Goal: Complete application form: Complete application form

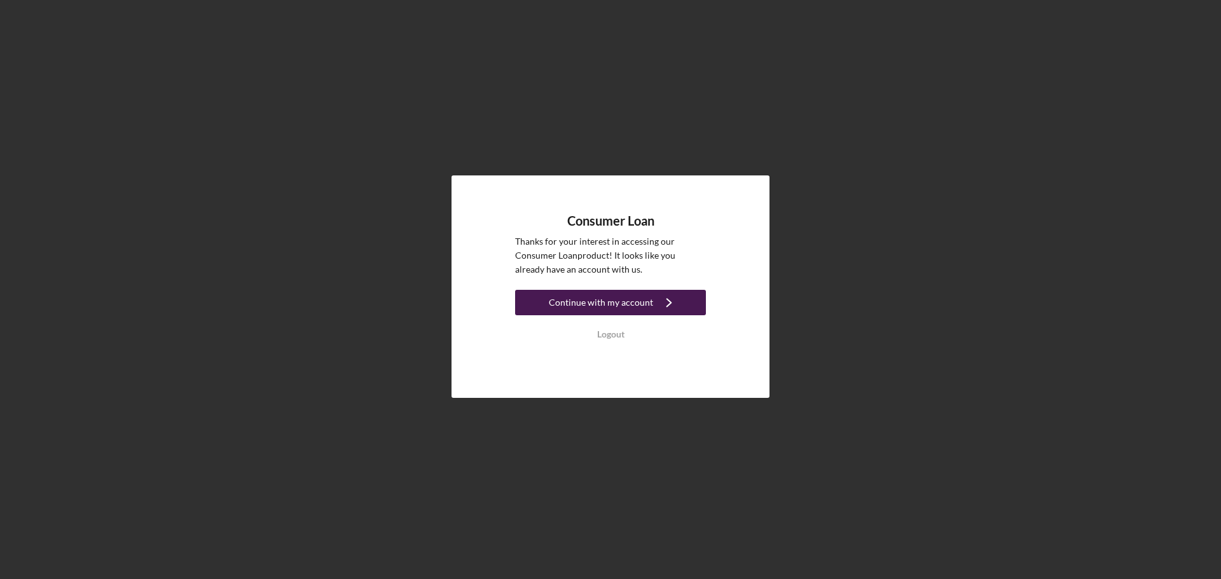
click at [649, 298] on button "Continue with my account Icon/Navigate" at bounding box center [610, 302] width 191 height 25
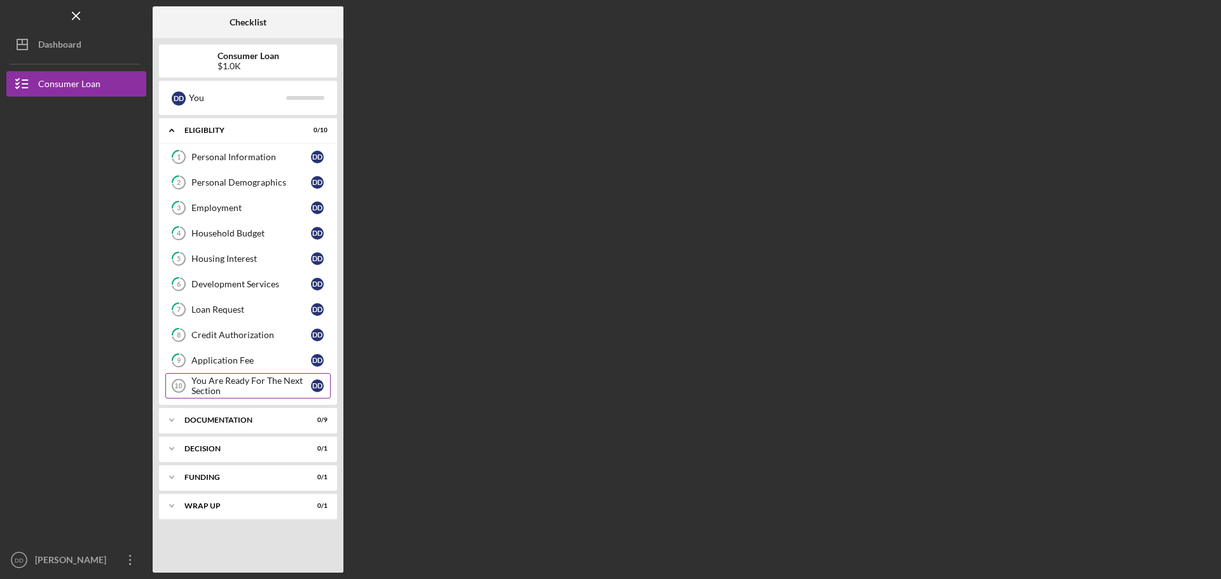
click at [223, 379] on div "You Are Ready For The Next Section" at bounding box center [251, 386] width 120 height 20
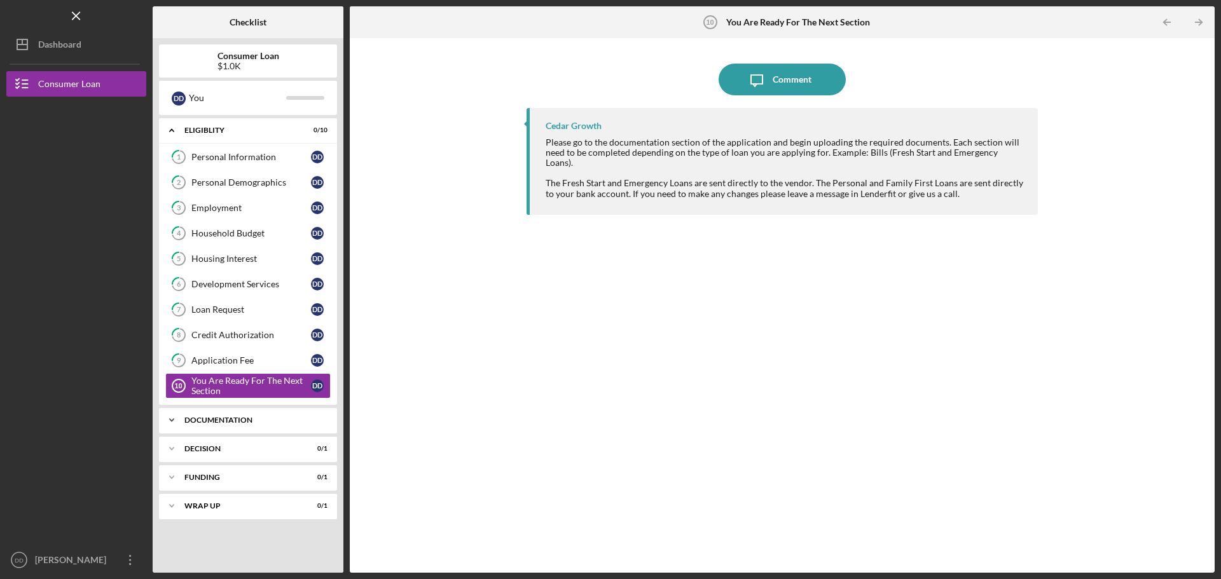
click at [229, 425] on div "Icon/Expander Documentation 0 / 9" at bounding box center [248, 419] width 178 height 25
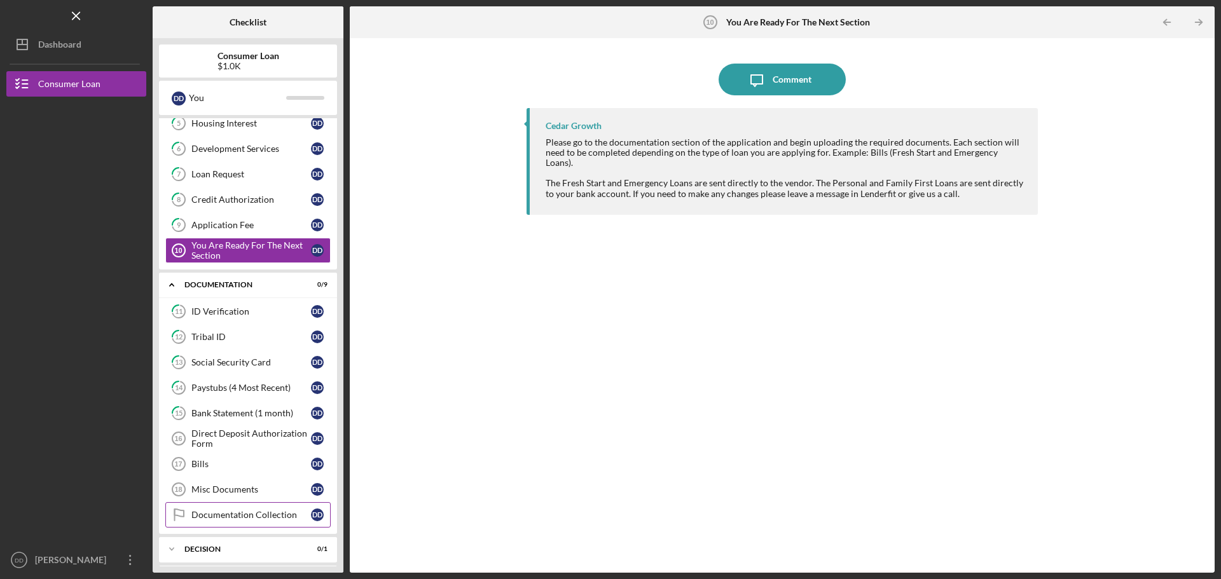
scroll to position [191, 0]
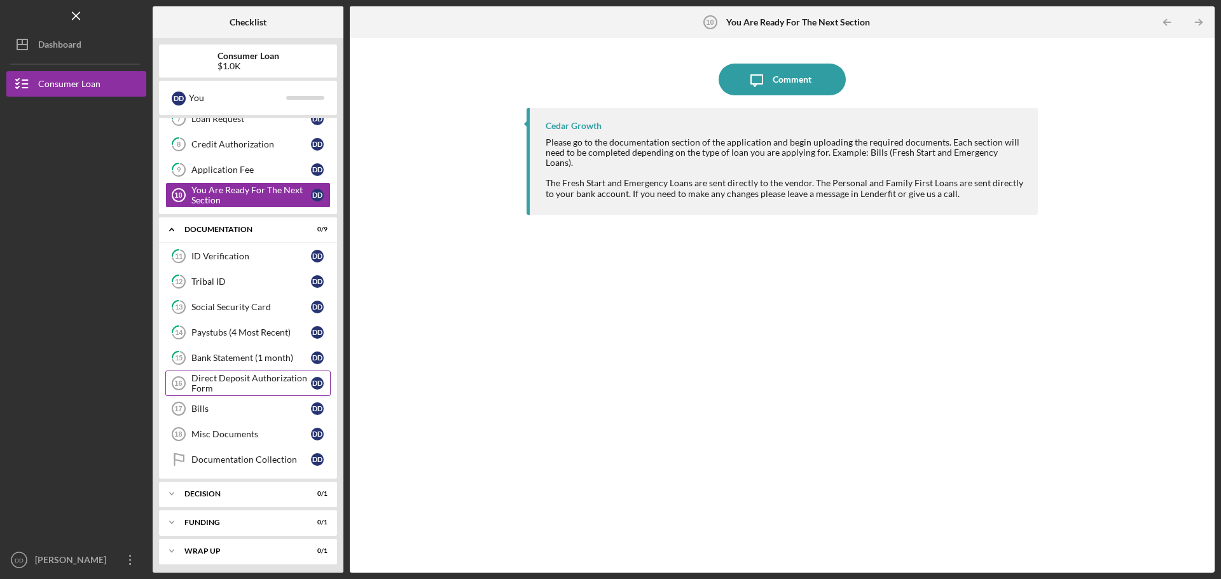
click at [256, 388] on div "Direct Deposit Authorization Form" at bounding box center [251, 383] width 120 height 20
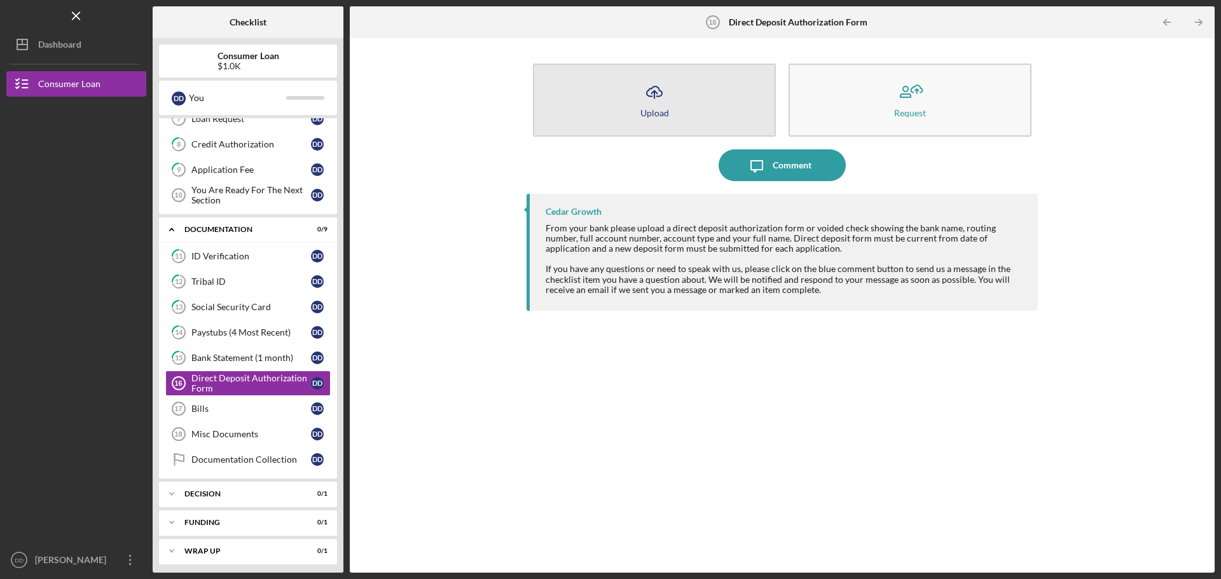
click at [675, 107] on button "Icon/Upload Upload" at bounding box center [654, 100] width 243 height 73
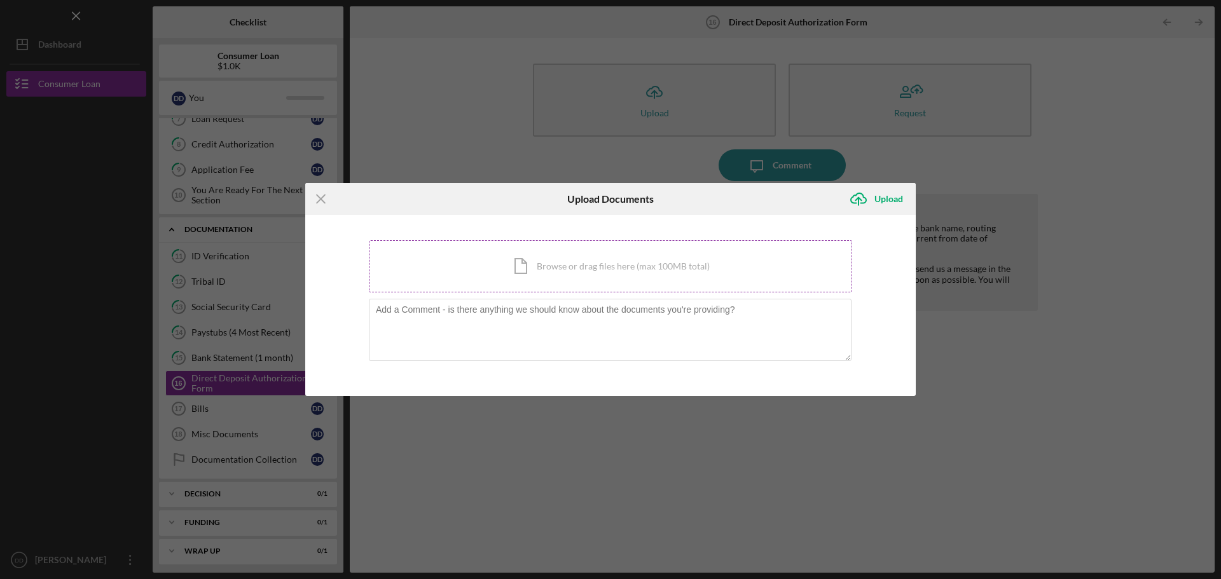
click at [531, 255] on div "Icon/Document Browse or drag files here (max 100MB total) Tap to choose files o…" at bounding box center [610, 266] width 483 height 52
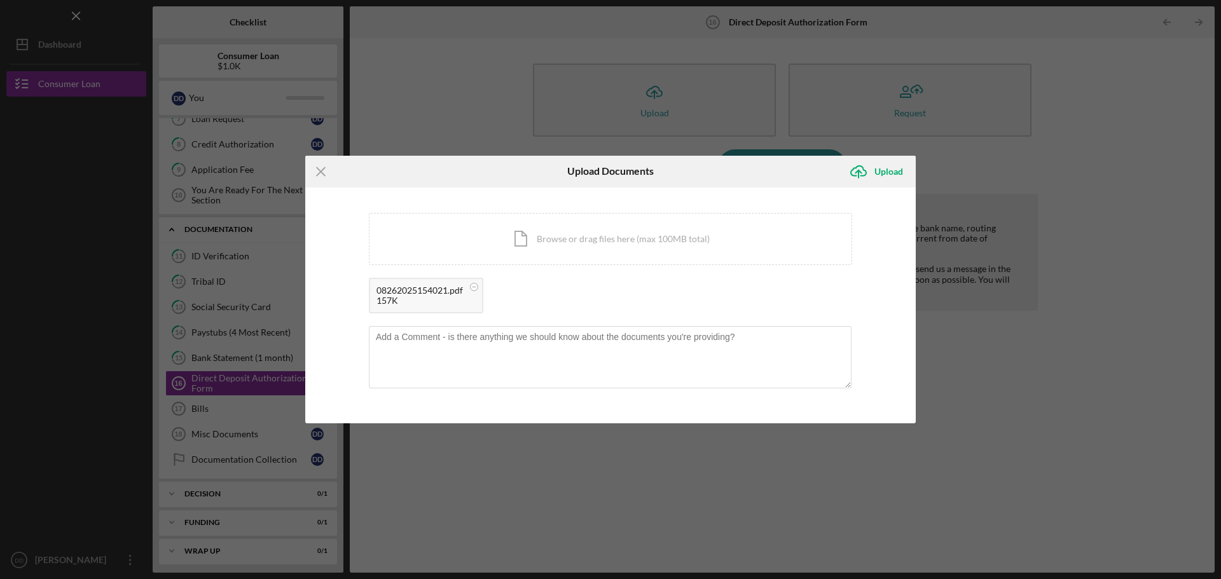
click at [449, 302] on div "157K" at bounding box center [419, 301] width 86 height 10
click at [470, 285] on icon at bounding box center [474, 287] width 16 height 16
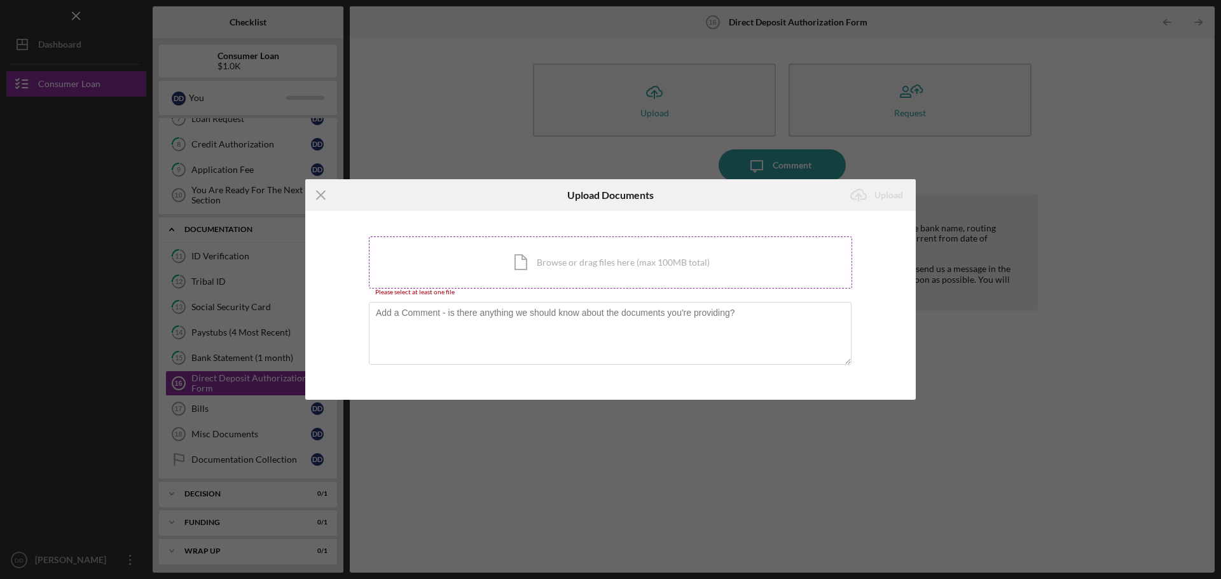
click at [529, 270] on div "Icon/Document Browse or drag files here (max 100MB total) Tap to choose files o…" at bounding box center [610, 262] width 483 height 52
click at [561, 263] on div "Icon/Document Browse or drag files here (max 100MB total) Tap to choose files o…" at bounding box center [610, 262] width 483 height 52
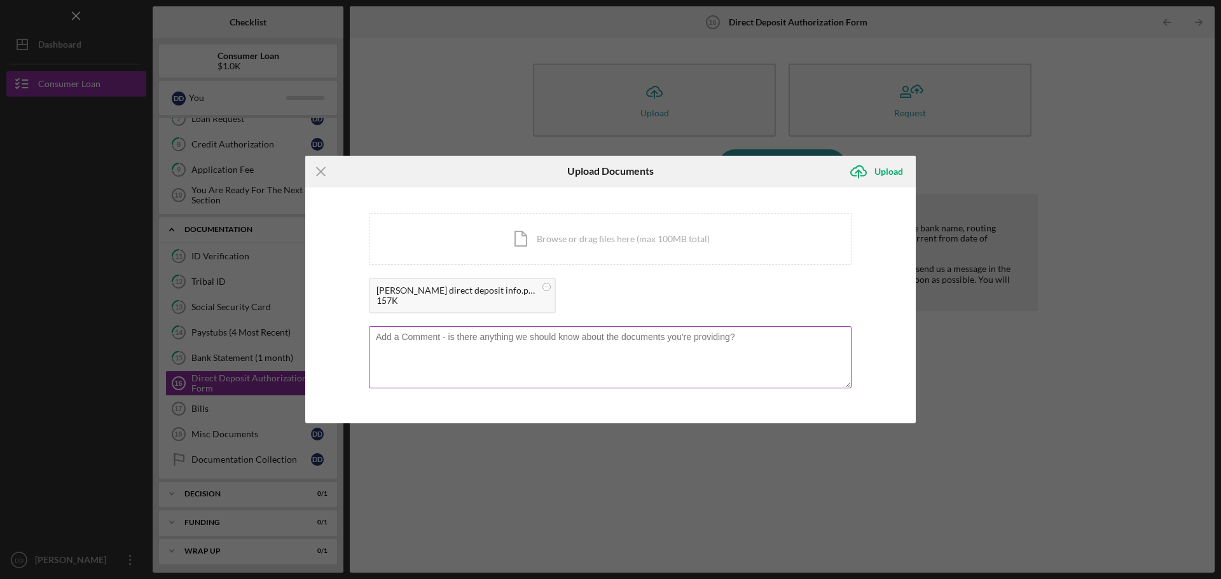
click at [696, 341] on textarea at bounding box center [610, 357] width 482 height 62
type textarea "this is the form that my bank gave me that has my account information on."
click at [887, 167] on div "Upload" at bounding box center [888, 171] width 29 height 25
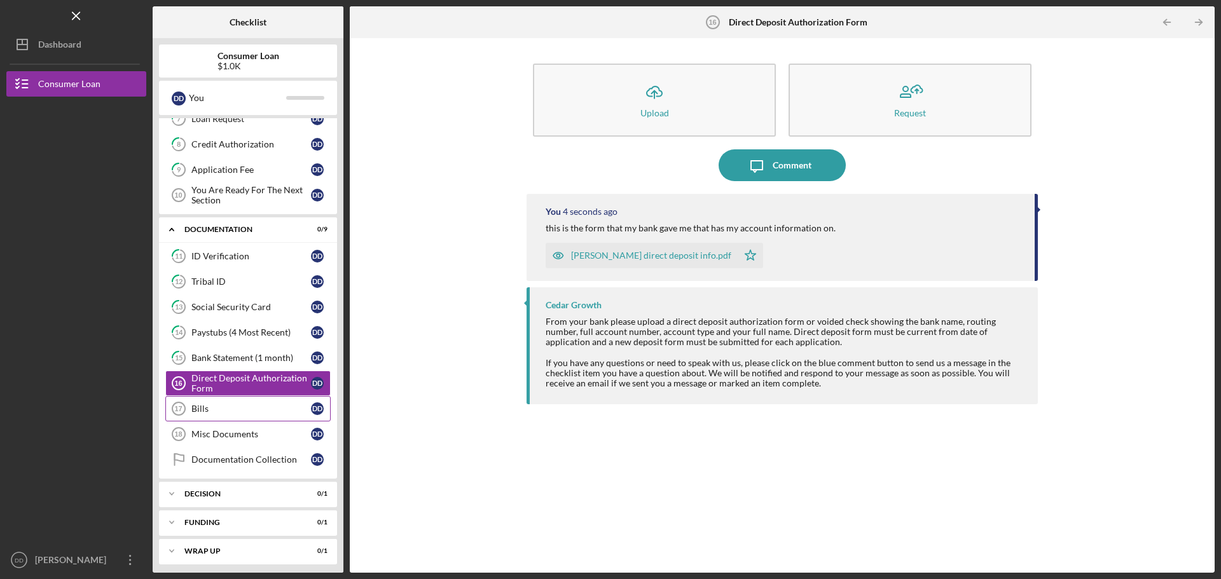
click at [223, 403] on link "Bills 17 Bills D D" at bounding box center [247, 408] width 165 height 25
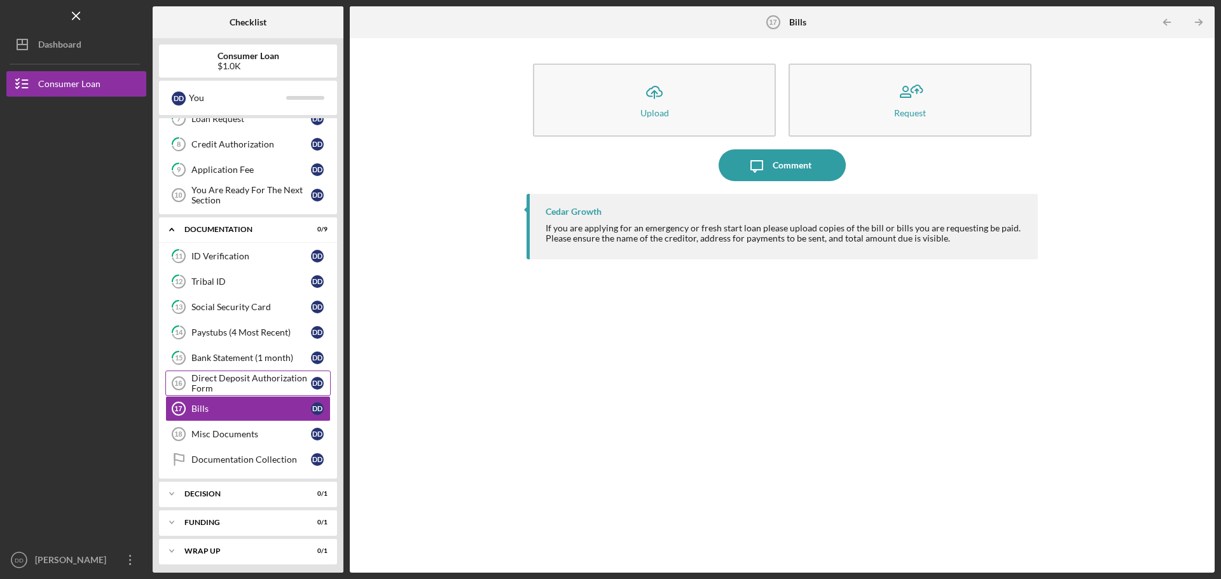
click at [214, 379] on div "Direct Deposit Authorization Form" at bounding box center [251, 383] width 120 height 20
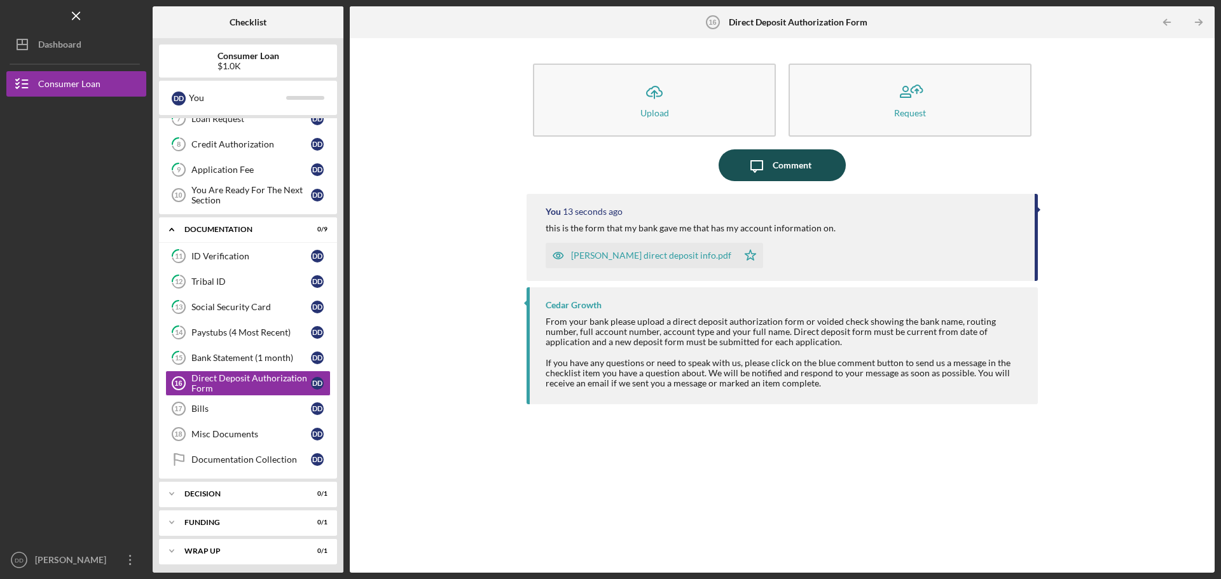
click at [790, 167] on div "Comment" at bounding box center [791, 165] width 39 height 32
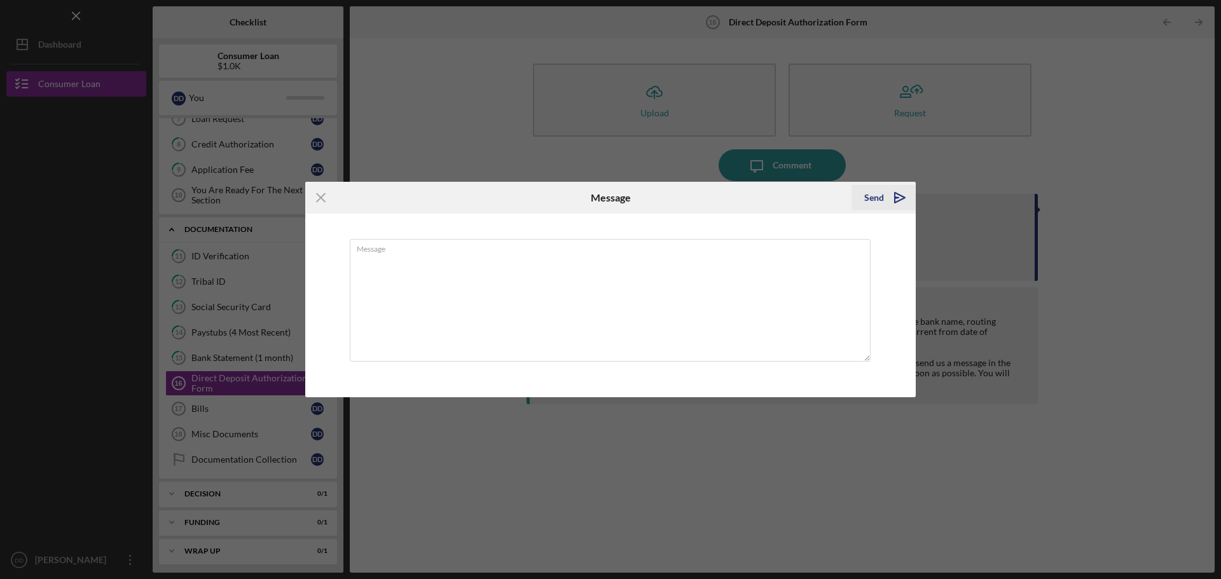
click at [887, 194] on icon "Icon/icon-invite-send" at bounding box center [900, 198] width 32 height 32
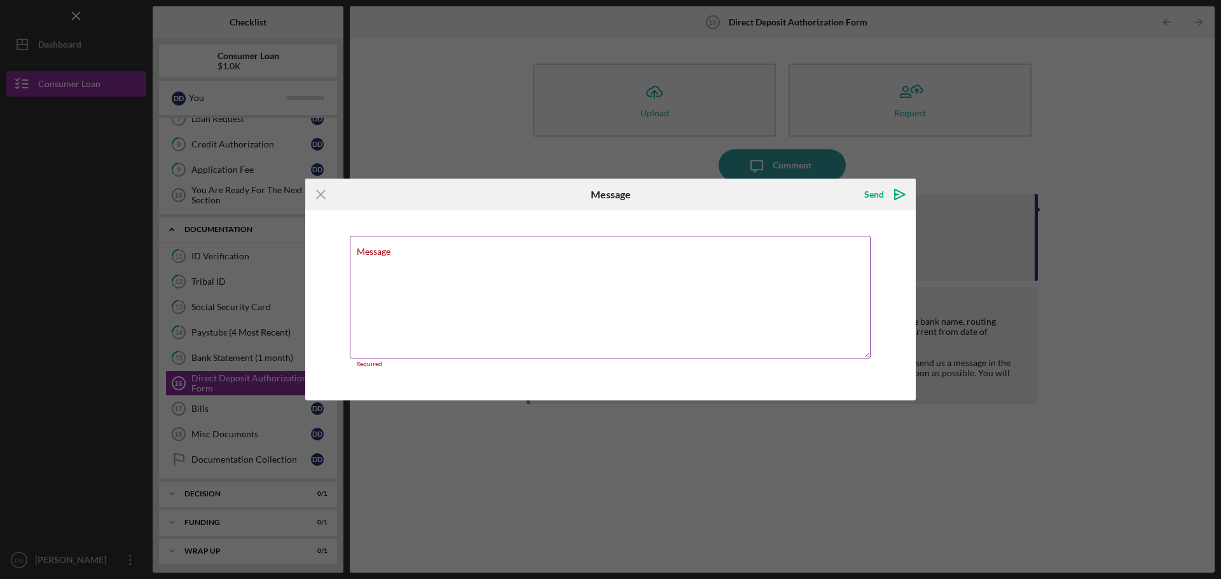
click at [393, 263] on textarea "Message" at bounding box center [610, 297] width 521 height 123
click at [327, 198] on icon "Icon/Menu Close" at bounding box center [321, 195] width 32 height 32
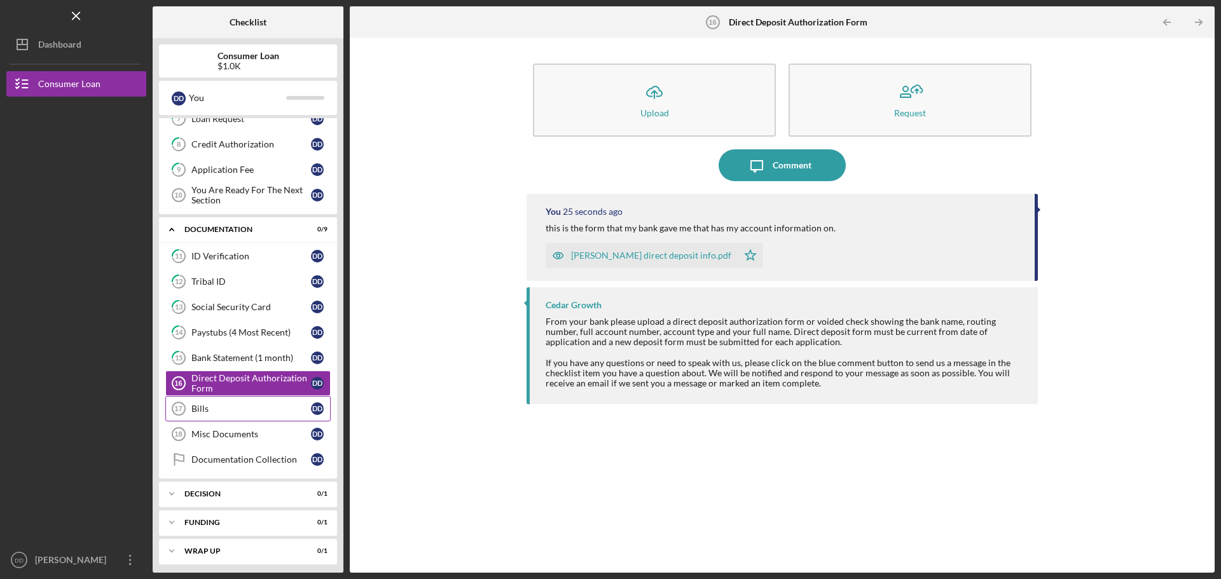
click at [211, 403] on link "Bills 17 Bills D D" at bounding box center [247, 408] width 165 height 25
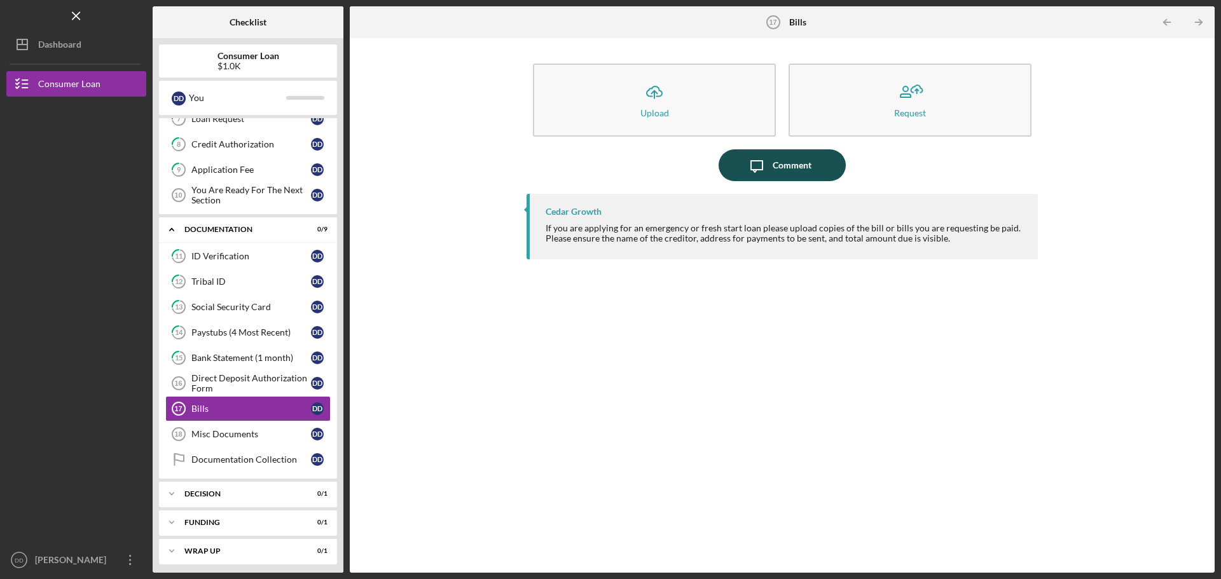
click at [772, 162] on div "Comment" at bounding box center [791, 165] width 39 height 32
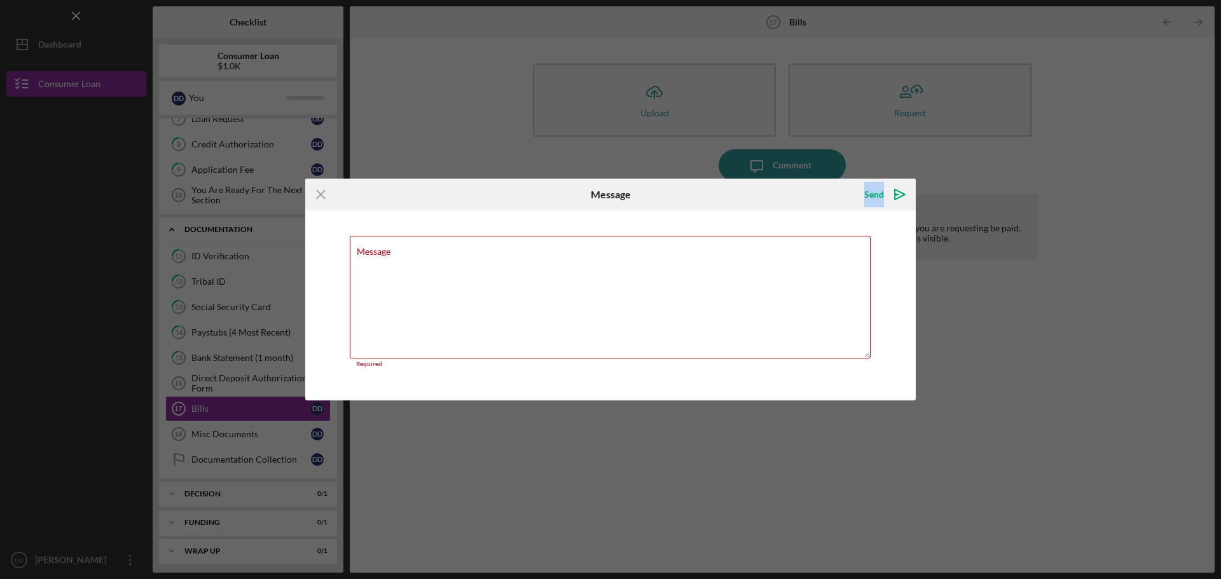
drag, startPoint x: 643, startPoint y: 197, endPoint x: 669, endPoint y: 226, distance: 38.7
click at [737, 257] on form "Icon/Menu Close Message Send Icon/icon-invite-send Message Required Cancel Send…" at bounding box center [610, 290] width 610 height 222
click at [682, 263] on textarea "Message" at bounding box center [610, 297] width 521 height 123
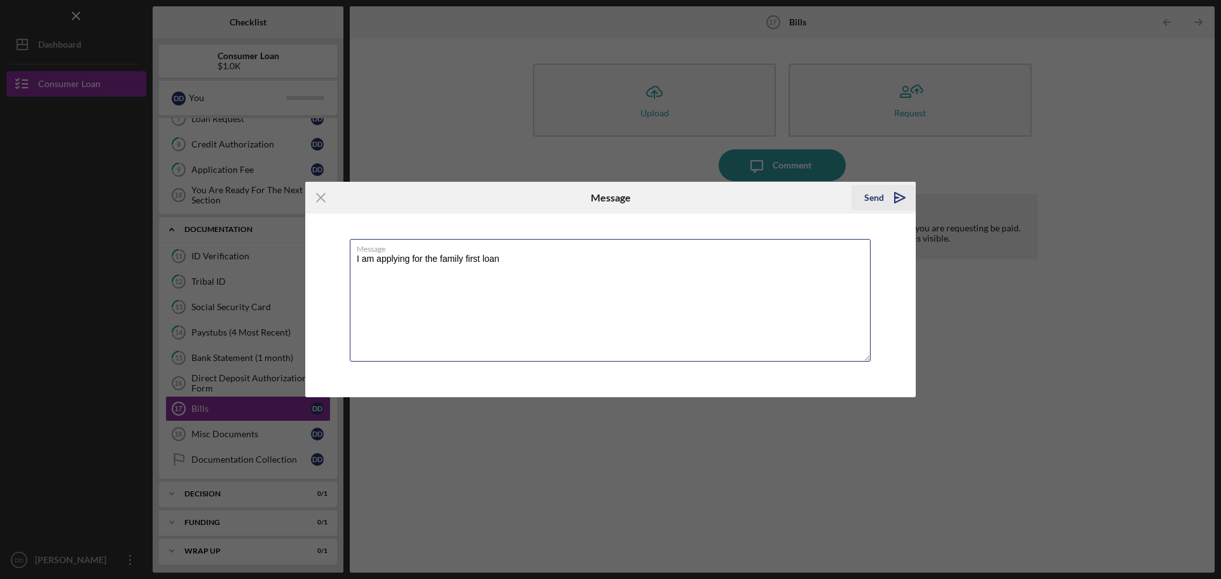
type textarea "I am applying for the family first loan"
click at [871, 200] on div "Send" at bounding box center [874, 197] width 20 height 25
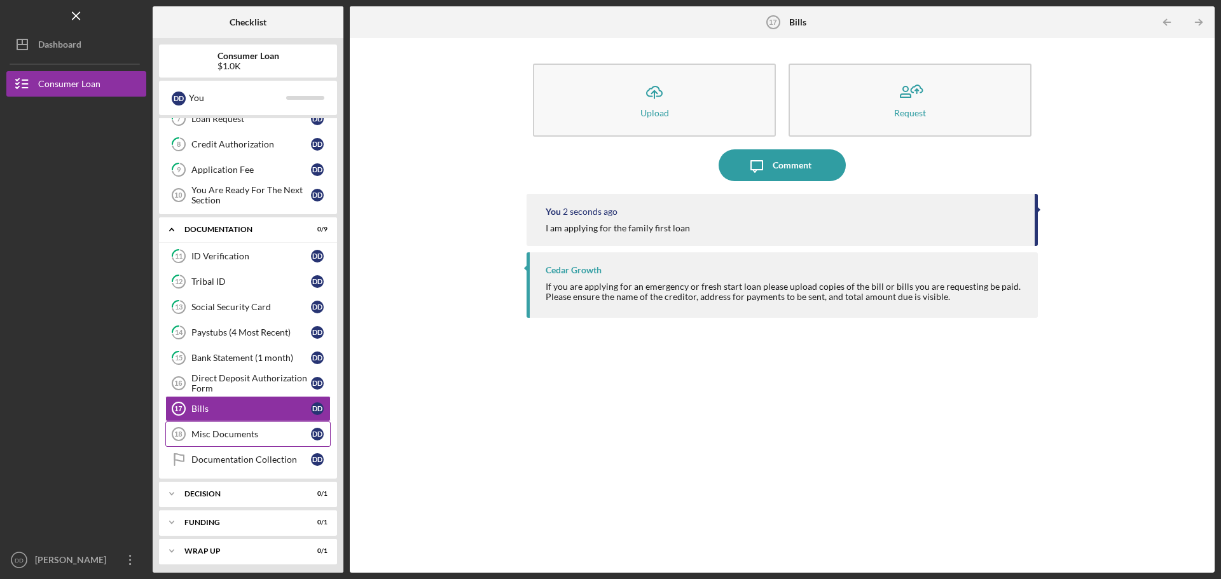
click at [246, 423] on link "Misc Documents 18 Misc Documents D D" at bounding box center [247, 433] width 165 height 25
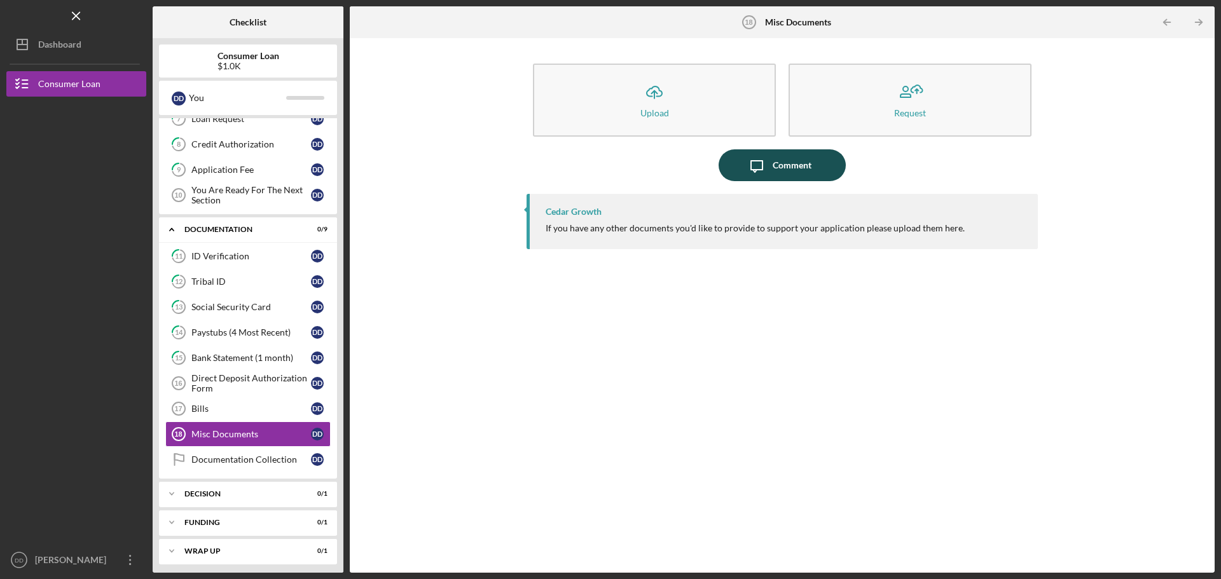
click at [777, 178] on div "Comment" at bounding box center [791, 165] width 39 height 32
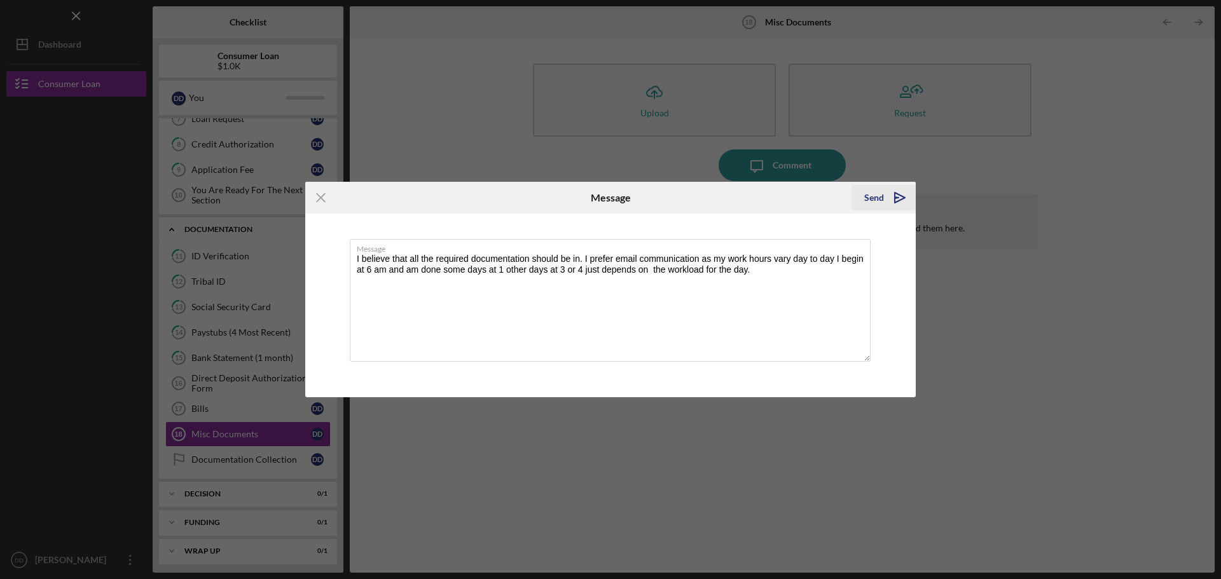
type textarea "I believe that all the required documentation should be in. I prefer email comm…"
click at [877, 193] on div "Send" at bounding box center [874, 197] width 20 height 25
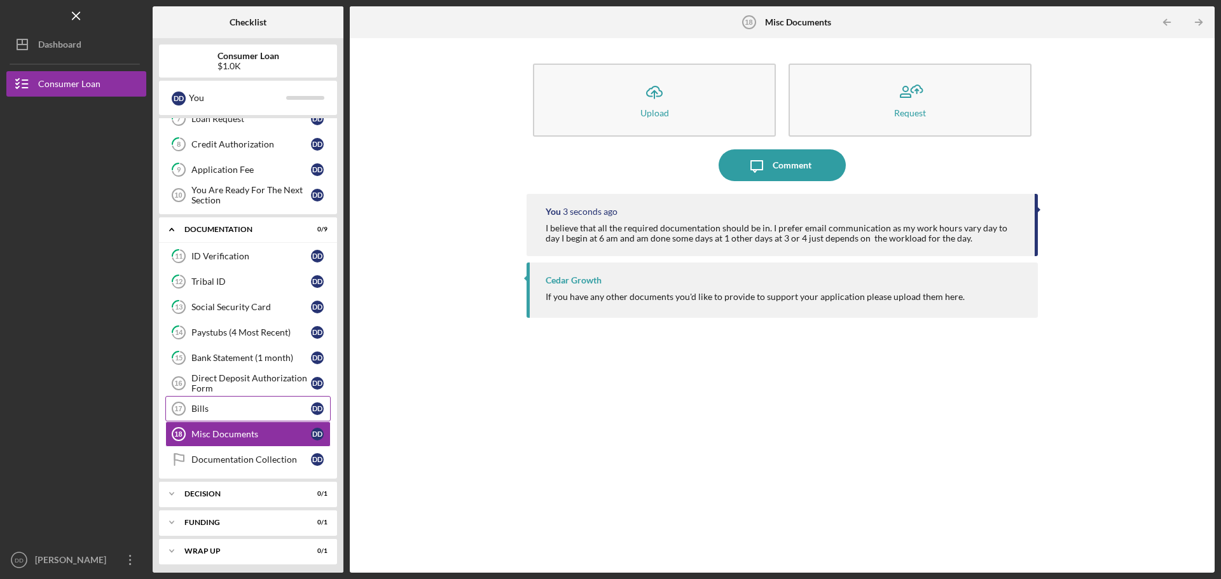
click at [207, 407] on div "Bills" at bounding box center [251, 409] width 120 height 10
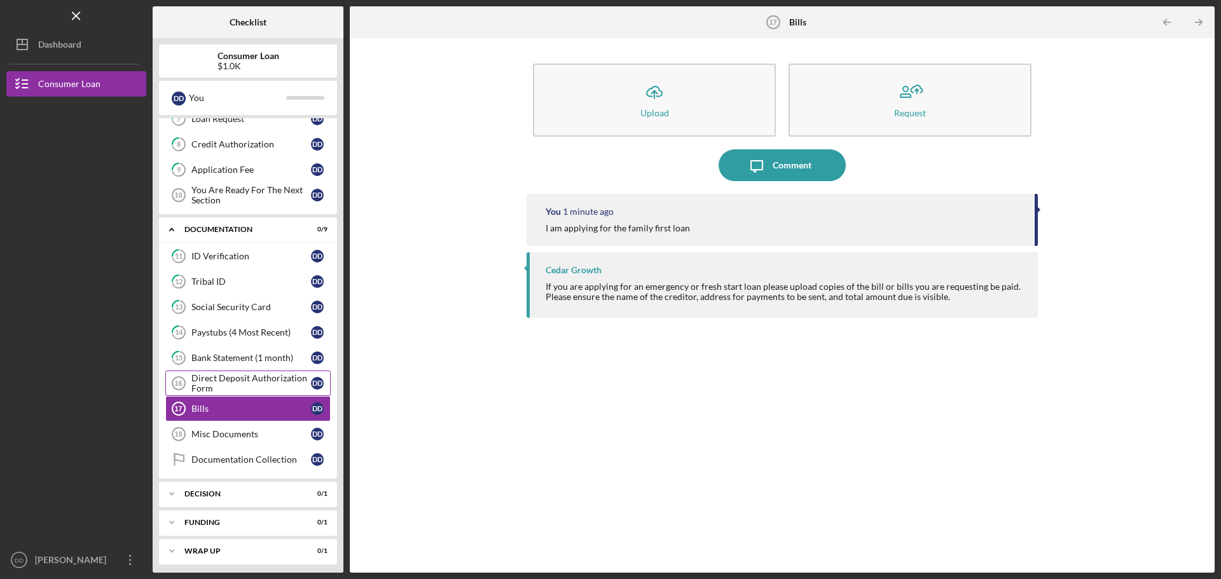
click at [219, 382] on div "Direct Deposit Authorization Form" at bounding box center [251, 383] width 120 height 20
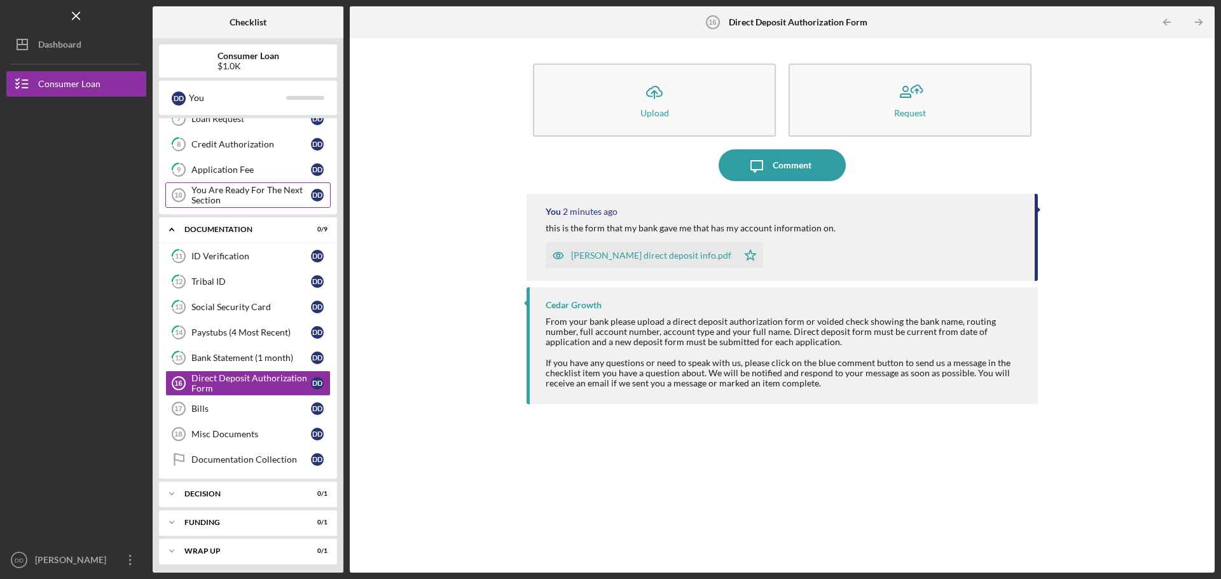
click at [235, 196] on div "You Are Ready For The Next Section" at bounding box center [251, 195] width 120 height 20
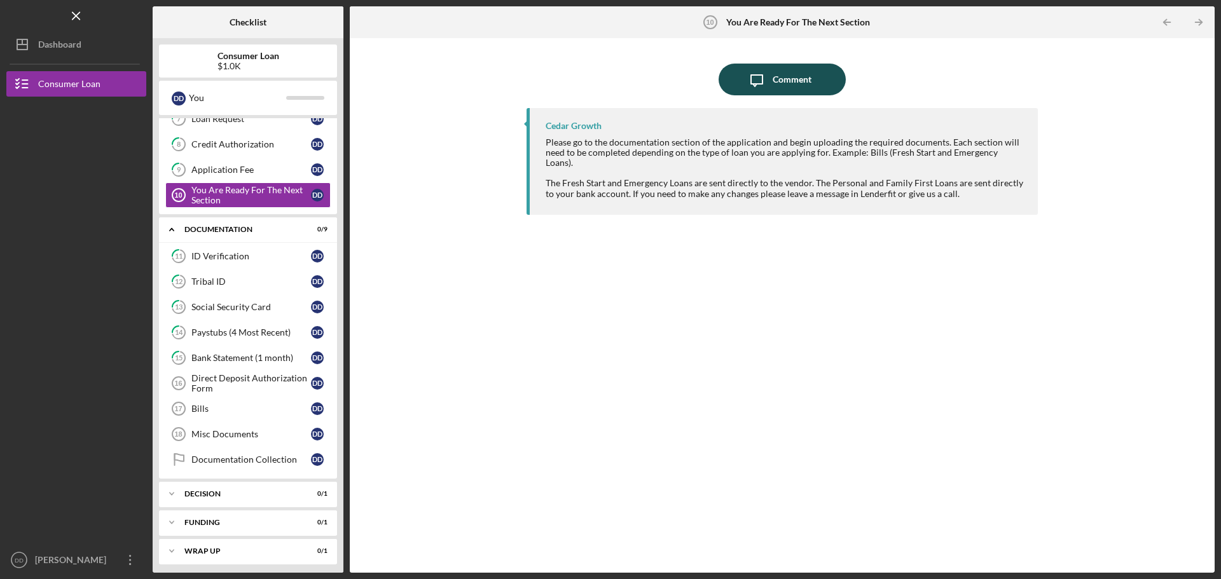
click at [766, 81] on icon "Icon/Message" at bounding box center [757, 80] width 32 height 32
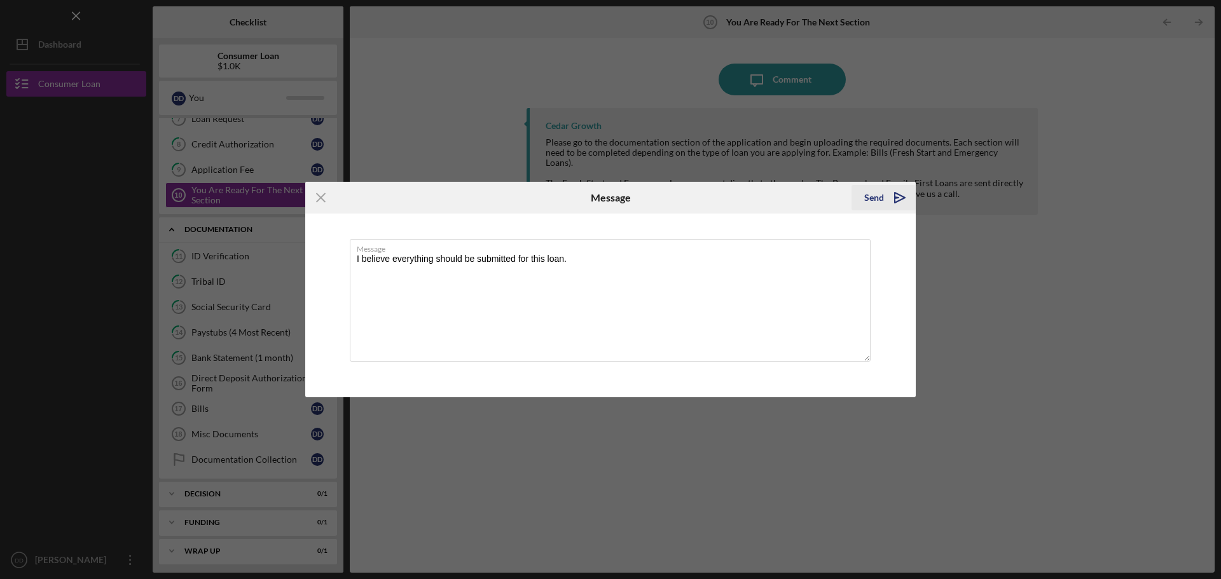
type textarea "I believe everything should be submitted for this loan."
click at [872, 203] on div "Send" at bounding box center [874, 197] width 20 height 25
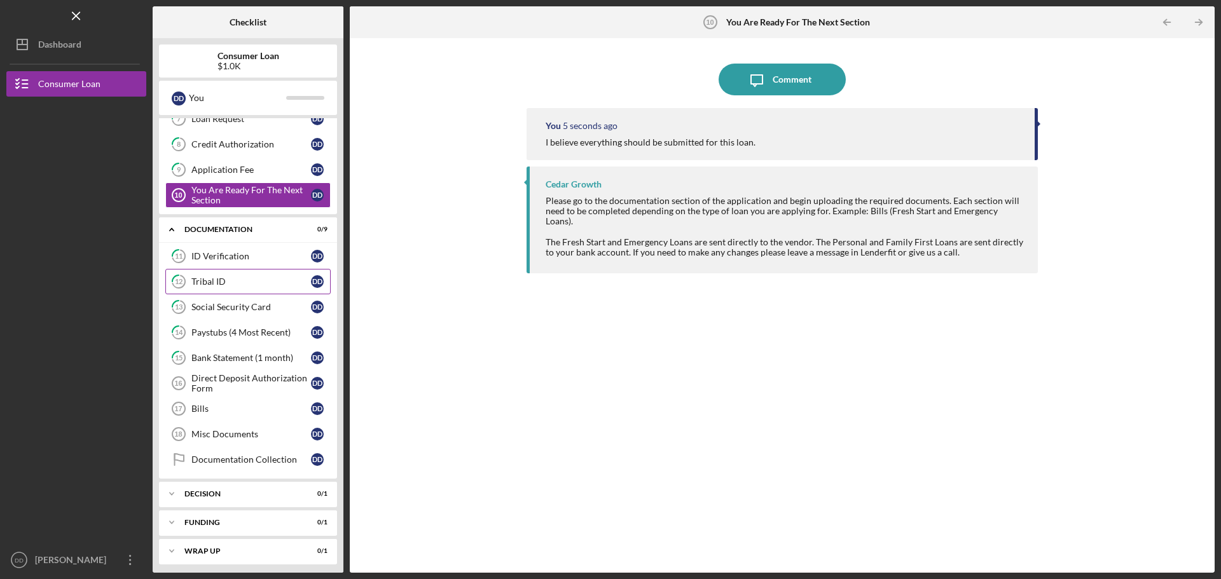
click at [196, 278] on div "Tribal ID" at bounding box center [251, 282] width 120 height 10
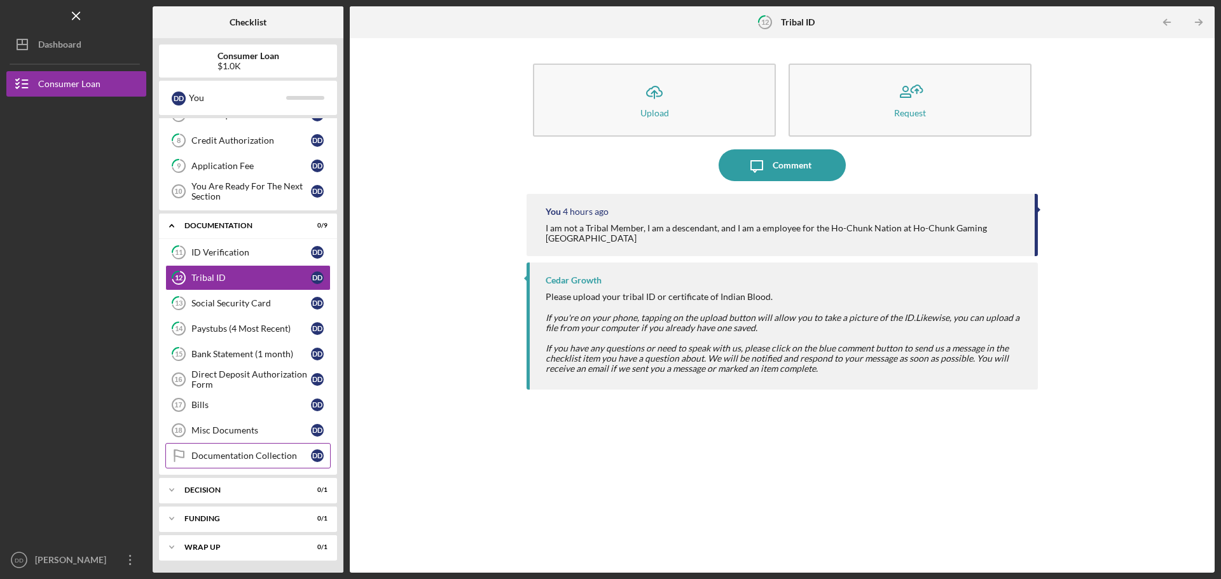
scroll to position [195, 0]
click at [249, 458] on div "Documentation Collection" at bounding box center [251, 455] width 120 height 10
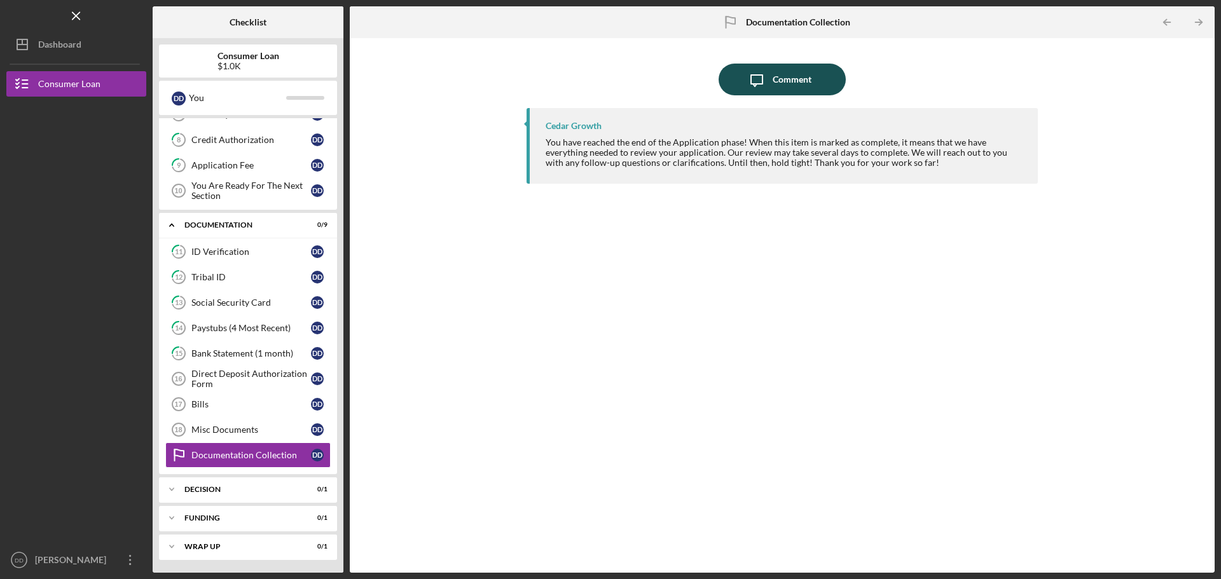
click at [763, 89] on icon "Icon/Message" at bounding box center [757, 80] width 32 height 32
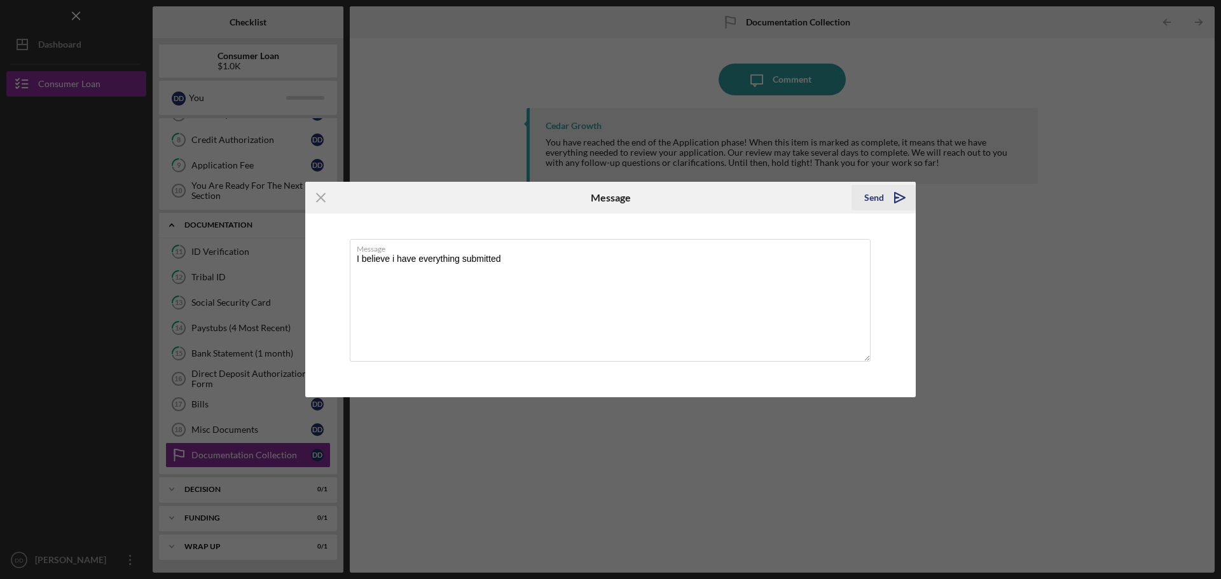
type textarea "I believe i have everything submitted"
click at [880, 198] on div "Send" at bounding box center [874, 197] width 20 height 25
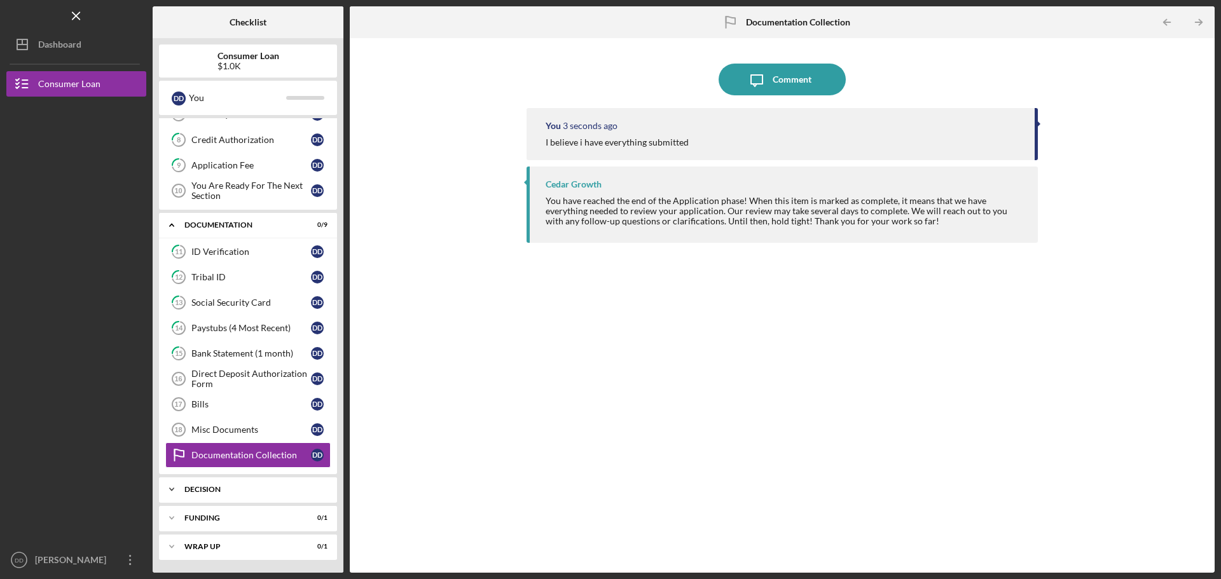
click at [227, 486] on div "Decision" at bounding box center [252, 490] width 137 height 8
click at [261, 523] on link "Pre-Approval Phase Pre-Approval Phase D D" at bounding box center [247, 515] width 165 height 25
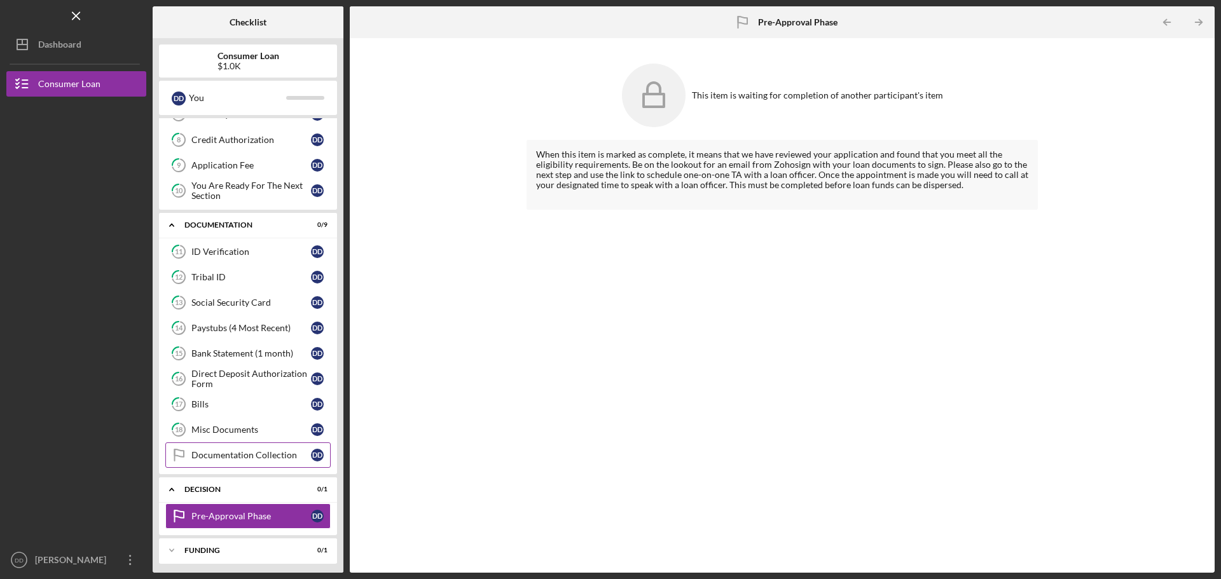
click at [236, 446] on link "Documentation Collection Documentation Collection D D" at bounding box center [247, 454] width 165 height 25
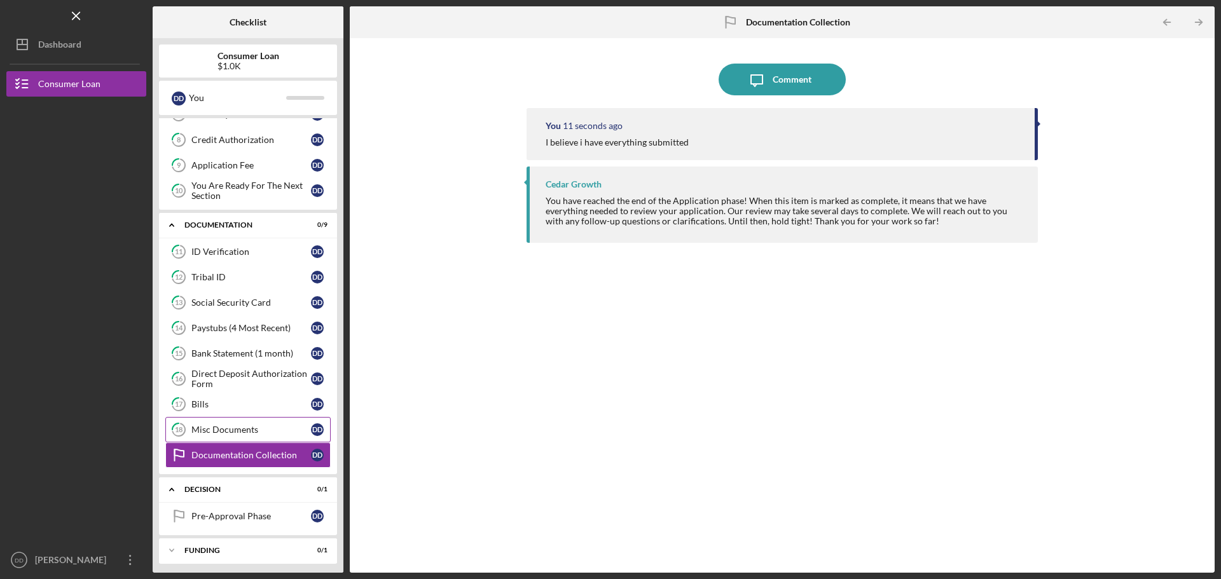
click at [226, 432] on div "Misc Documents" at bounding box center [251, 430] width 120 height 10
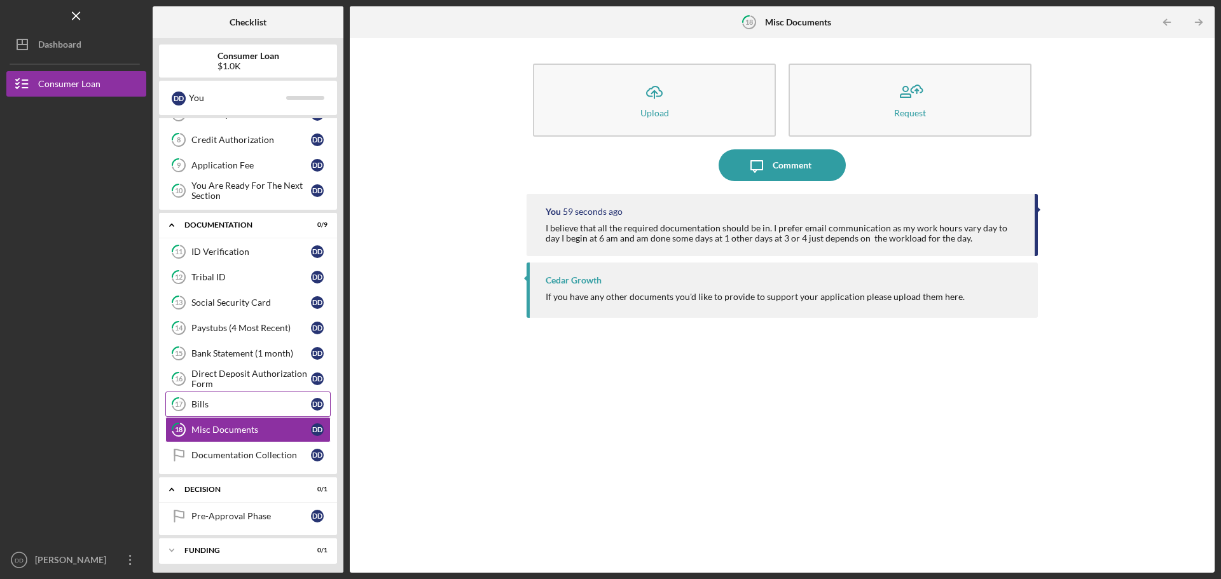
click at [212, 397] on link "17 Bills D D" at bounding box center [247, 404] width 165 height 25
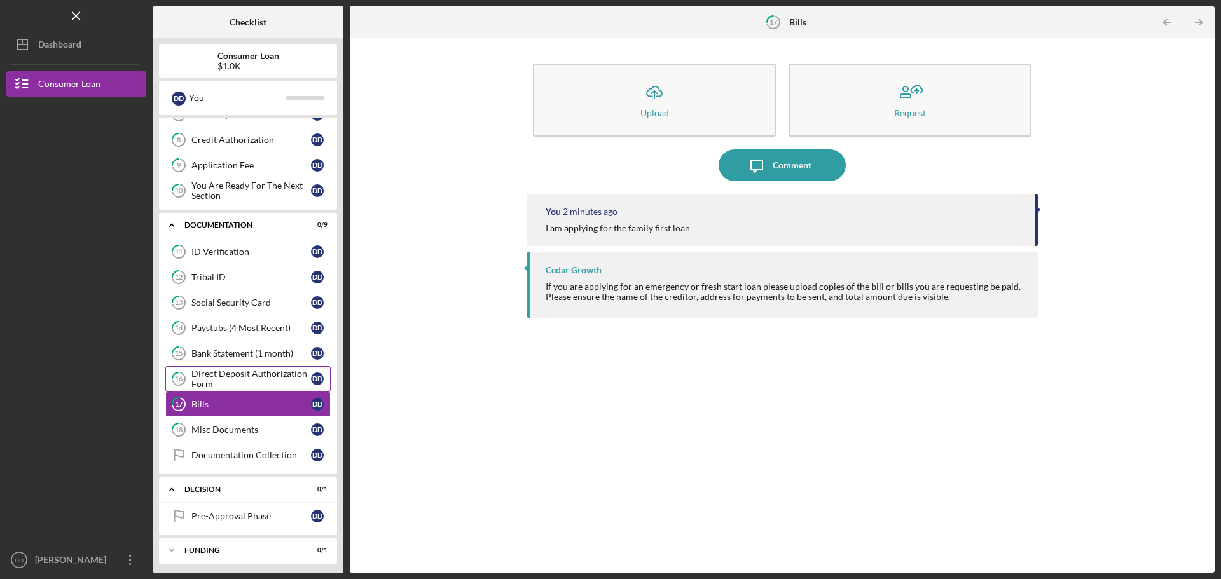
click at [222, 371] on div "Direct Deposit Authorization Form" at bounding box center [251, 379] width 120 height 20
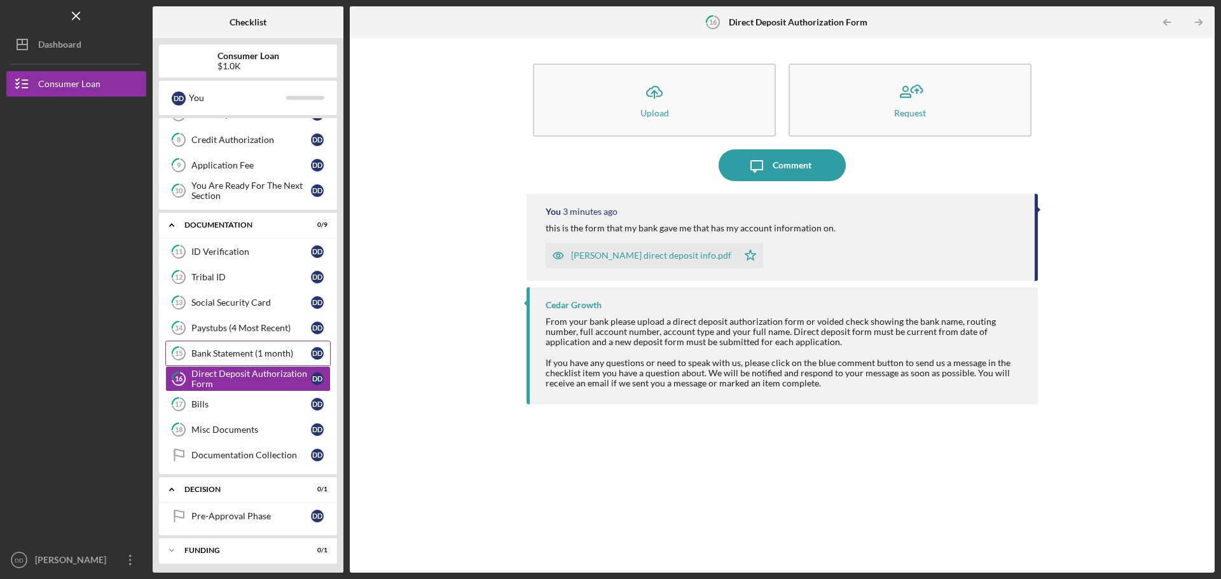
click at [234, 354] on div "Bank Statement (1 month)" at bounding box center [251, 353] width 120 height 10
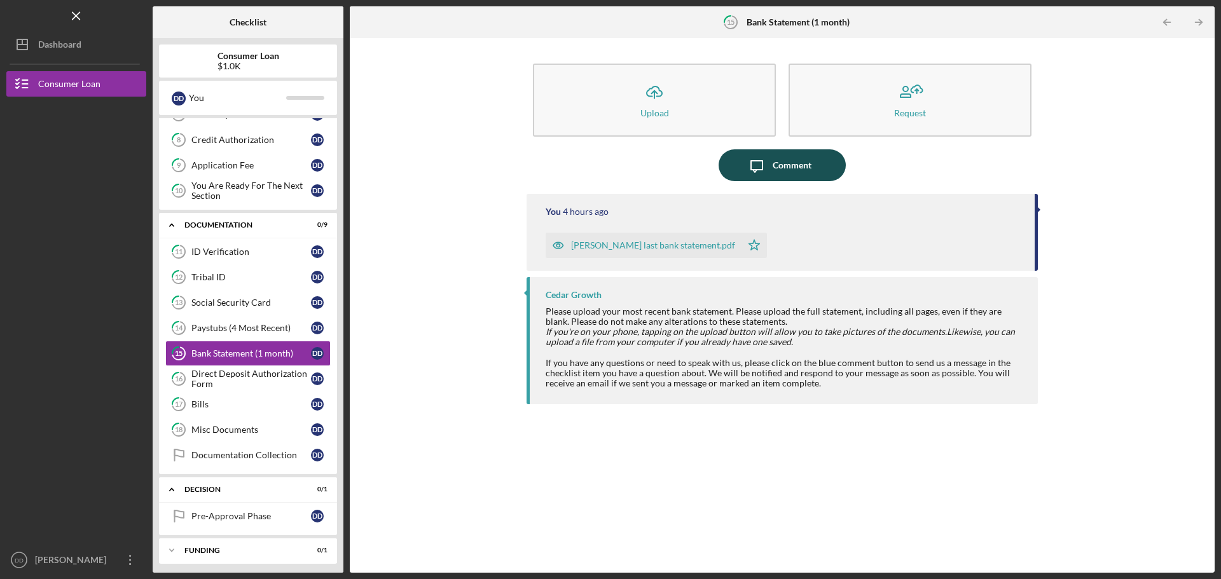
click at [754, 166] on icon "Icon/Message" at bounding box center [757, 165] width 32 height 32
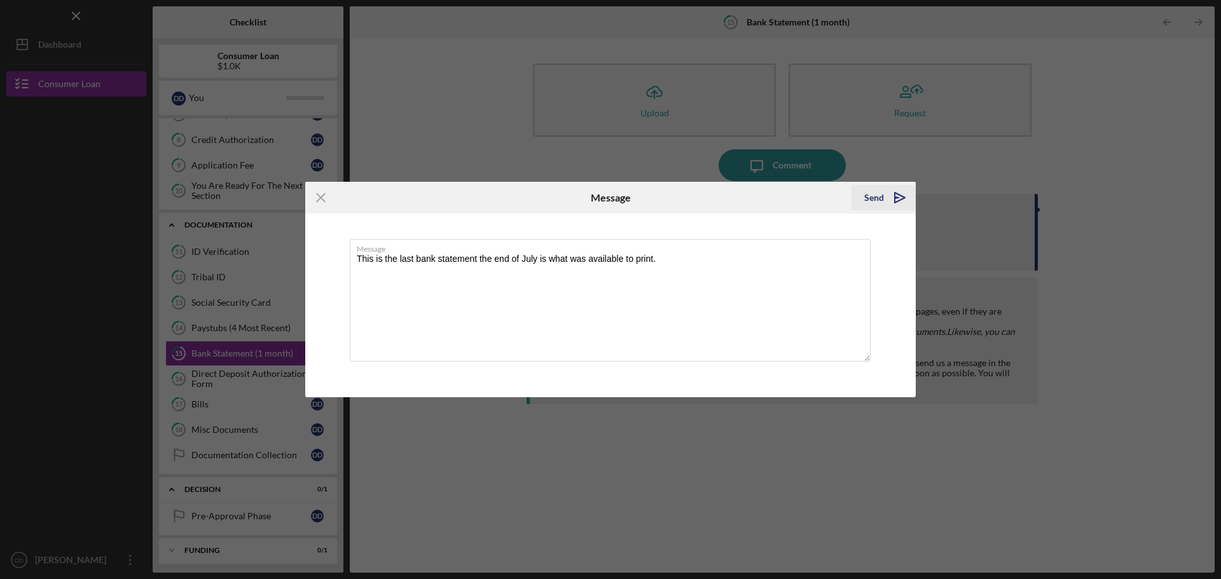
type textarea "This is the last bank statement the end of July is what was available to print."
click at [894, 198] on polygon "submit" at bounding box center [896, 197] width 4 height 1
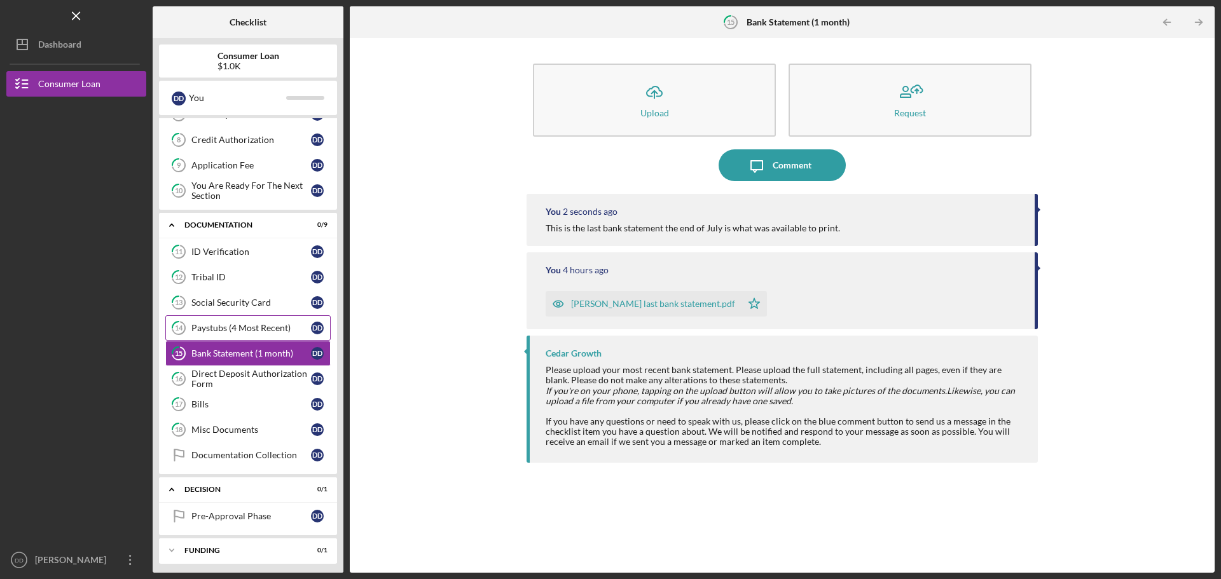
click at [231, 324] on div "Paystubs (4 Most Recent)" at bounding box center [251, 328] width 120 height 10
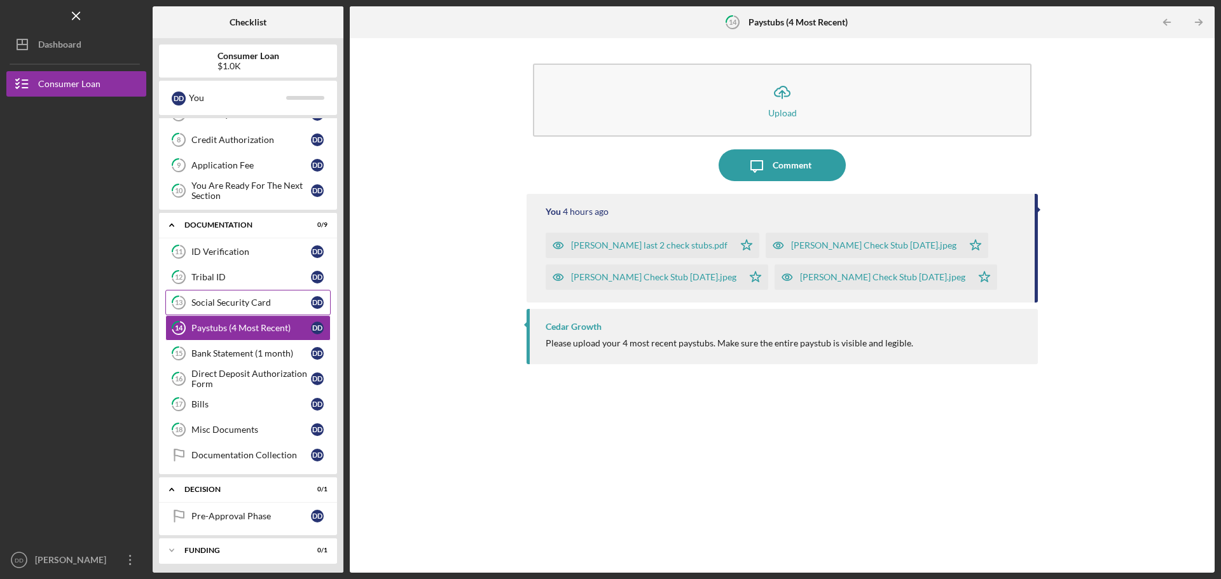
click at [222, 305] on div "Social Security Card" at bounding box center [251, 303] width 120 height 10
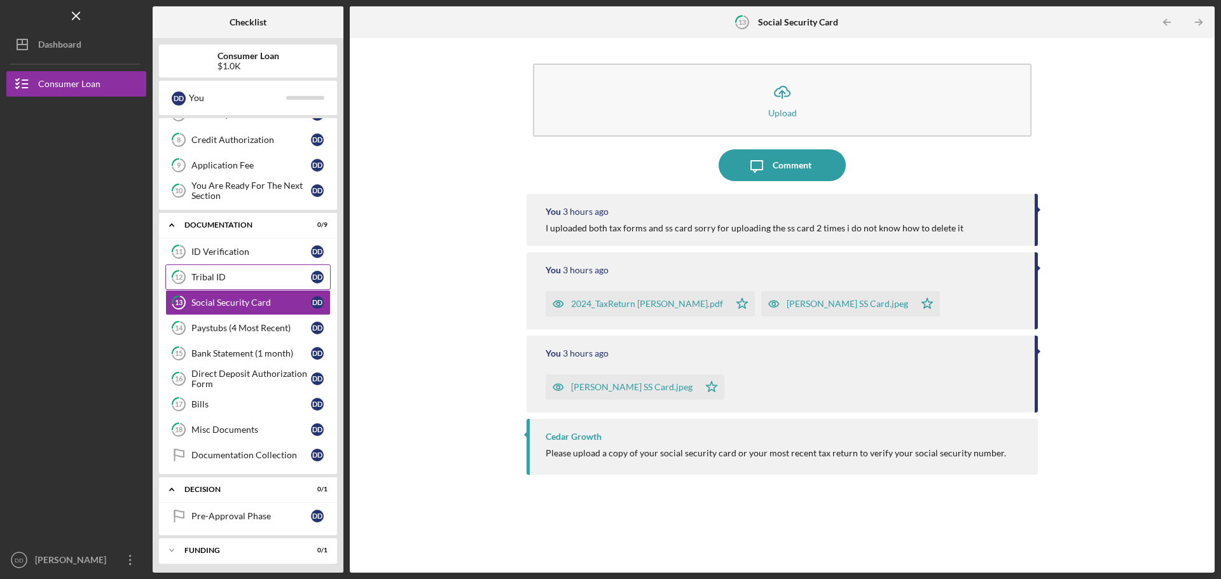
click at [222, 278] on div "Tribal ID" at bounding box center [251, 277] width 120 height 10
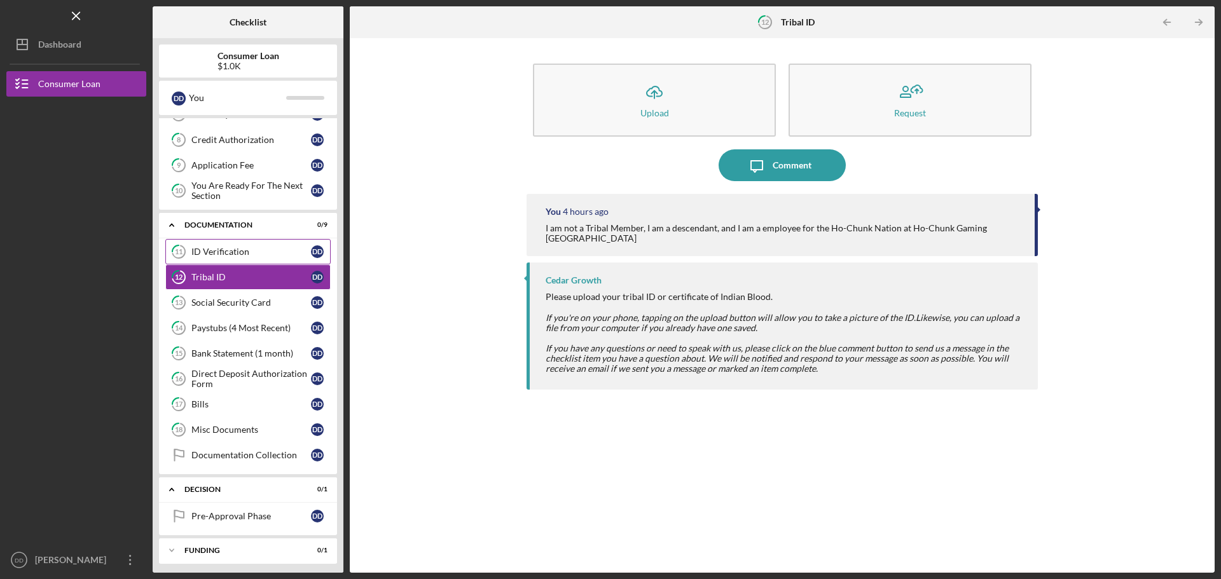
click at [217, 242] on link "11 ID Verification D D" at bounding box center [247, 251] width 165 height 25
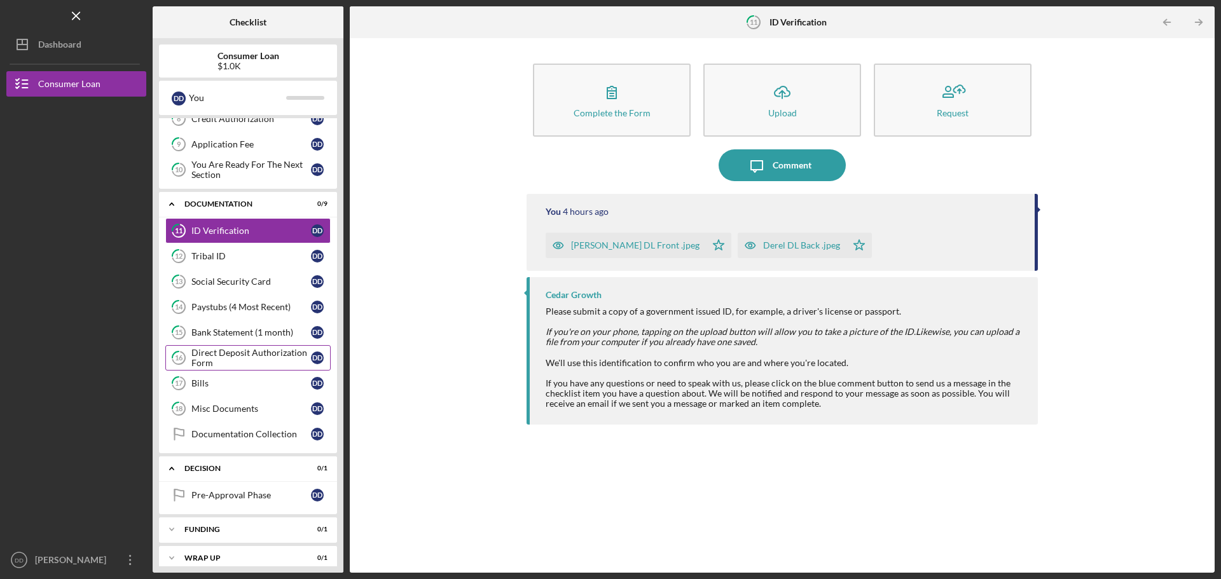
scroll to position [228, 0]
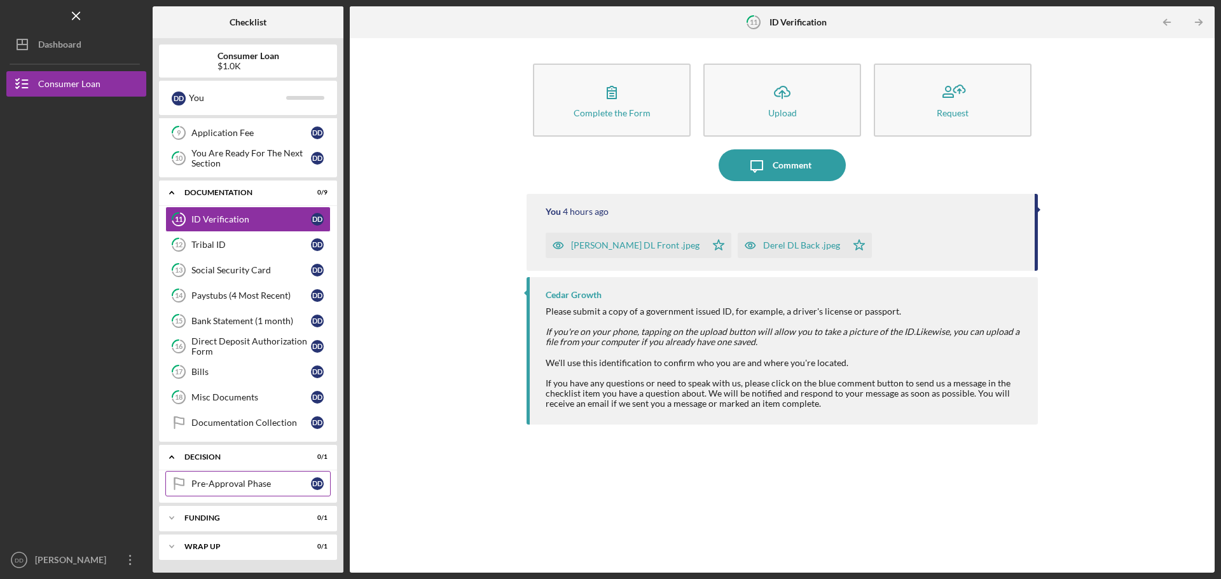
click at [252, 471] on link "Pre-Approval Phase Pre-Approval Phase D D" at bounding box center [247, 483] width 165 height 25
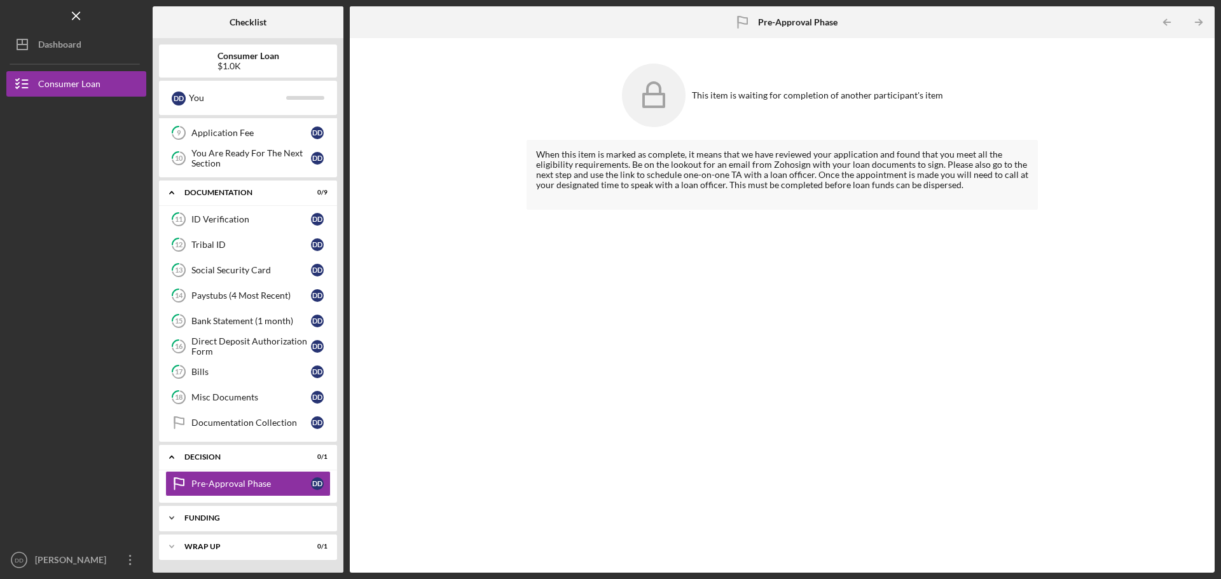
click at [230, 507] on div "Icon/Expander Funding 0 / 1" at bounding box center [248, 517] width 178 height 25
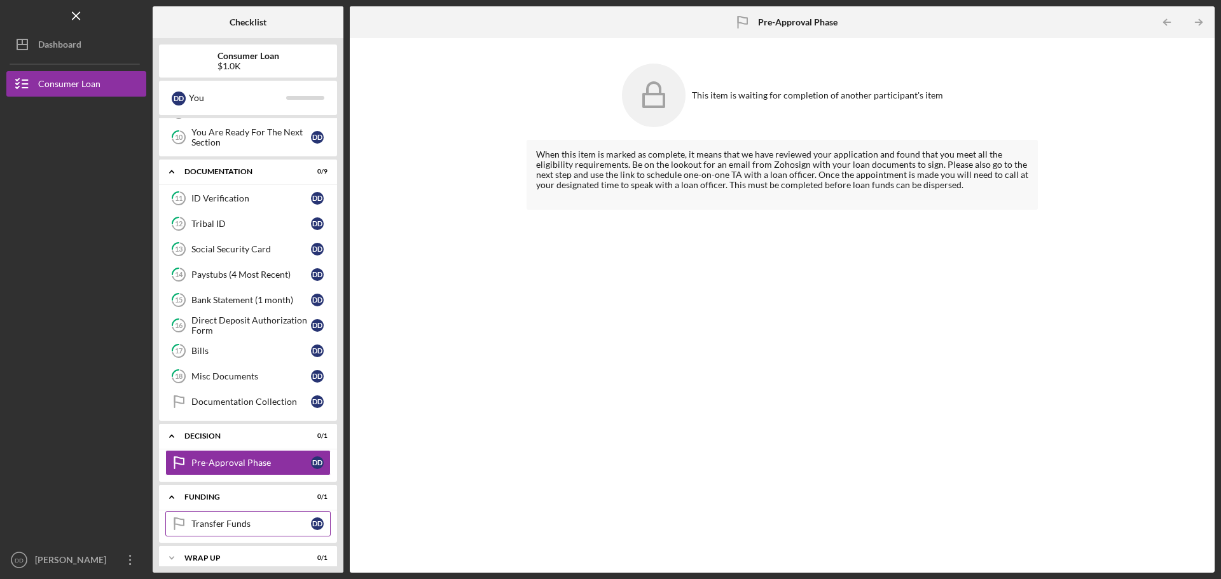
scroll to position [260, 0]
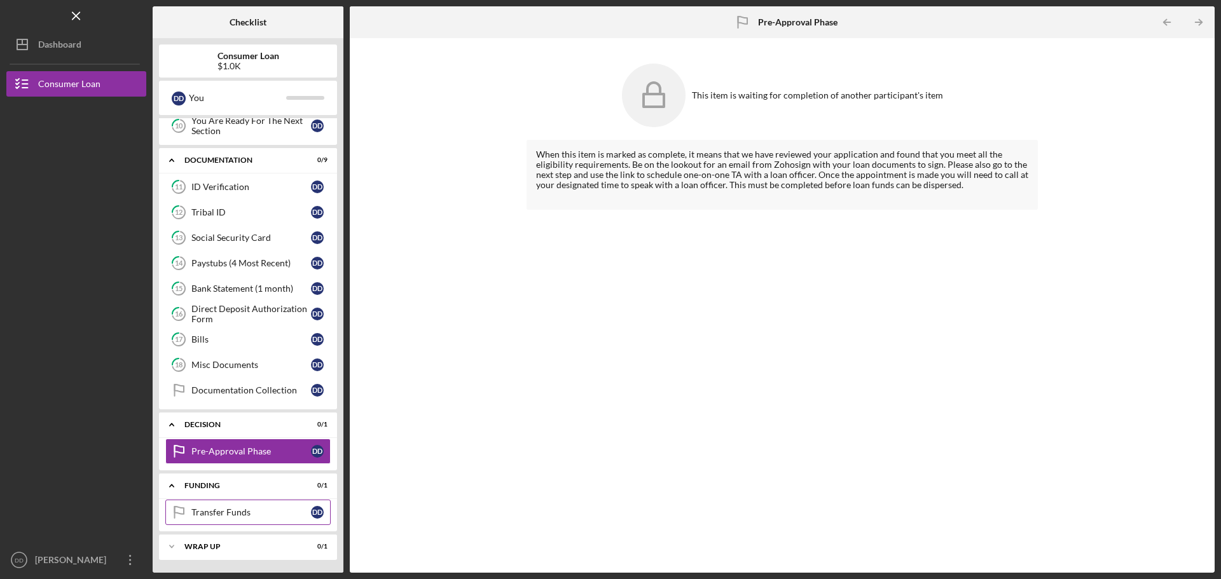
click at [240, 513] on div "Transfer Funds" at bounding box center [251, 512] width 120 height 10
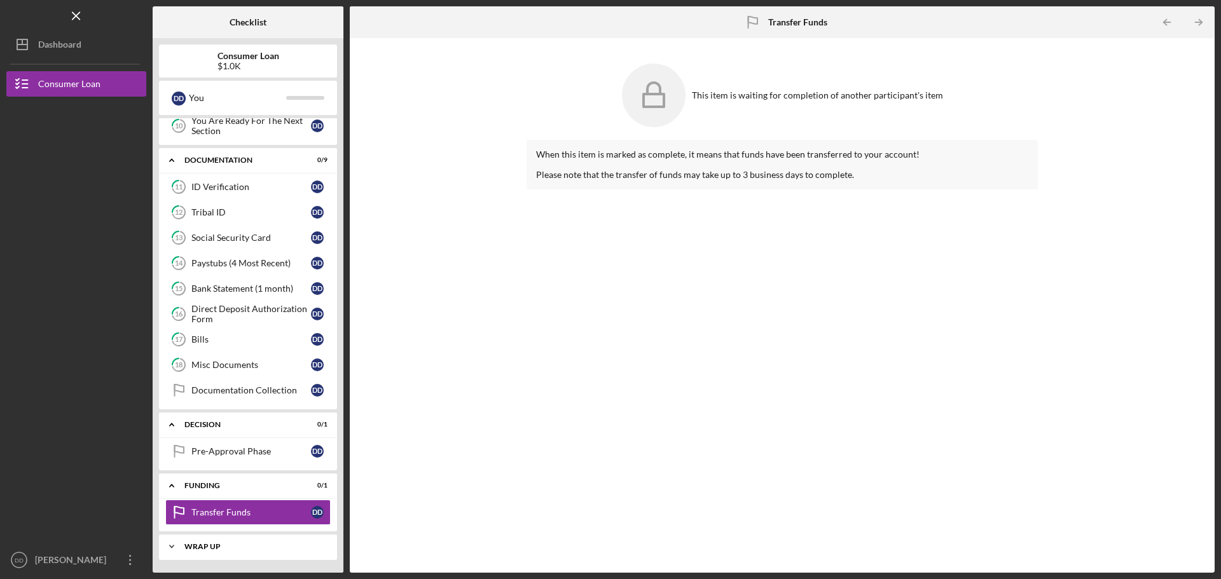
click at [250, 542] on div "Icon/Expander Wrap up 0 / 1" at bounding box center [248, 546] width 178 height 25
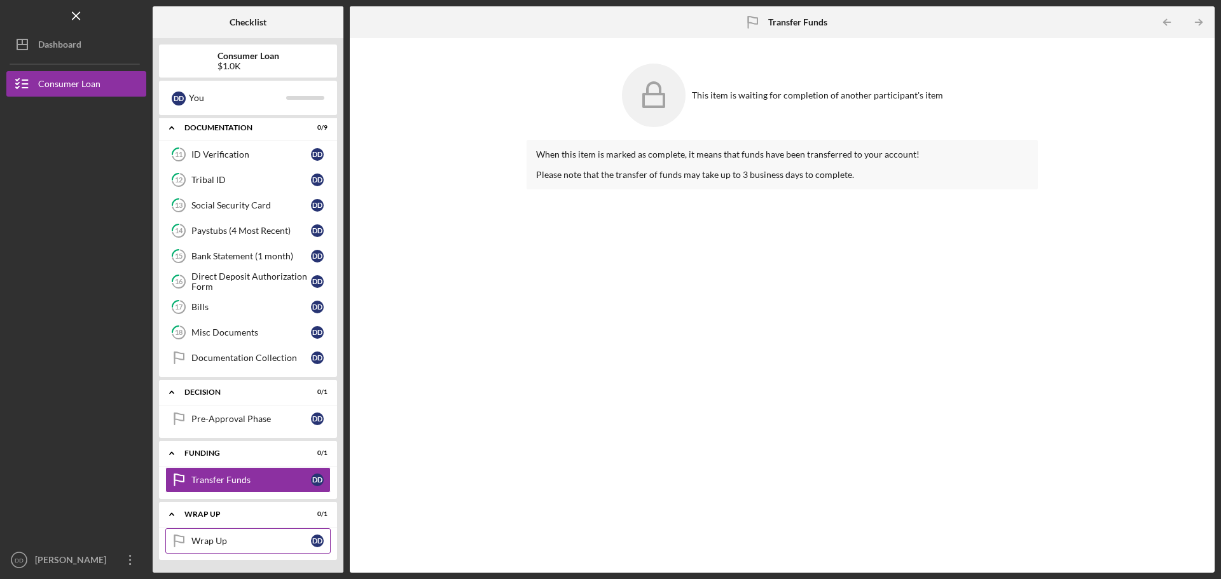
click at [243, 545] on div "Wrap Up" at bounding box center [251, 541] width 120 height 10
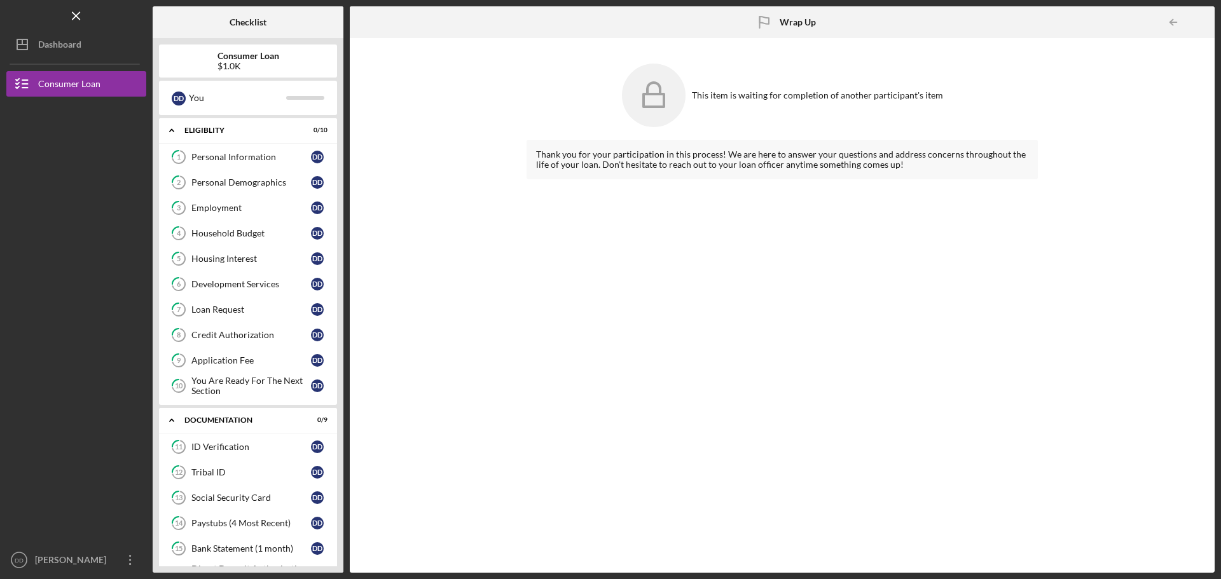
click at [284, 65] on div "Consumer Loan $1.0K" at bounding box center [248, 61] width 178 height 20
